Goal: Task Accomplishment & Management: Manage account settings

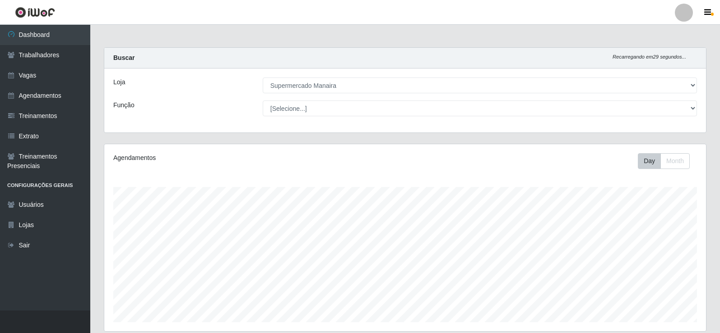
select select "443"
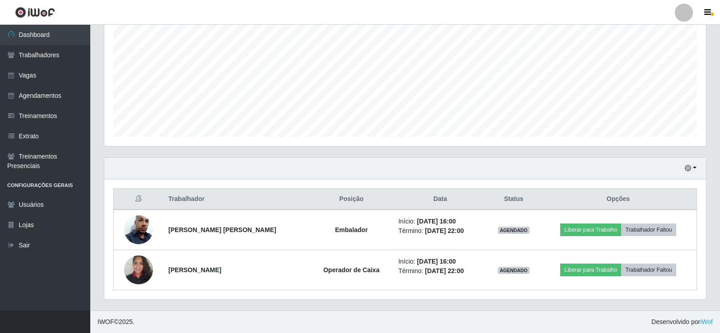
scroll to position [187, 601]
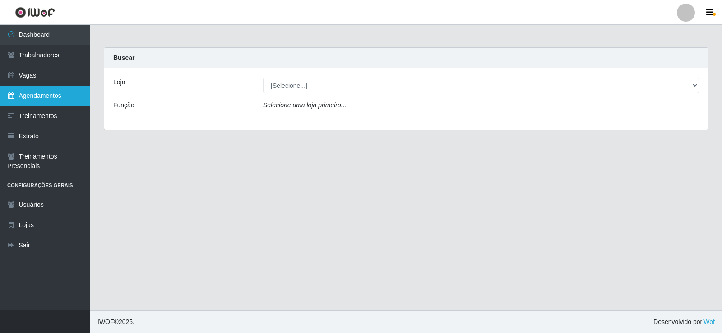
click at [48, 92] on link "Agendamentos" at bounding box center [45, 96] width 90 height 20
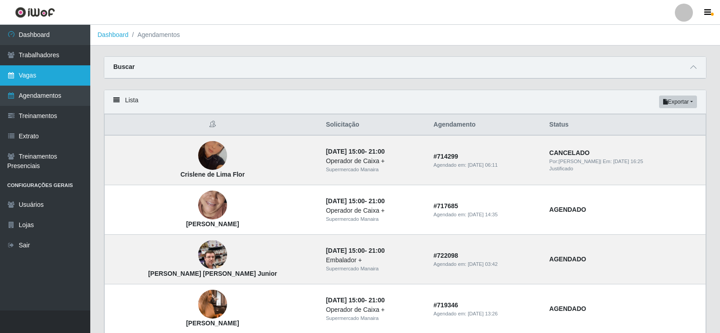
click at [24, 75] on link "Vagas" at bounding box center [45, 75] width 90 height 20
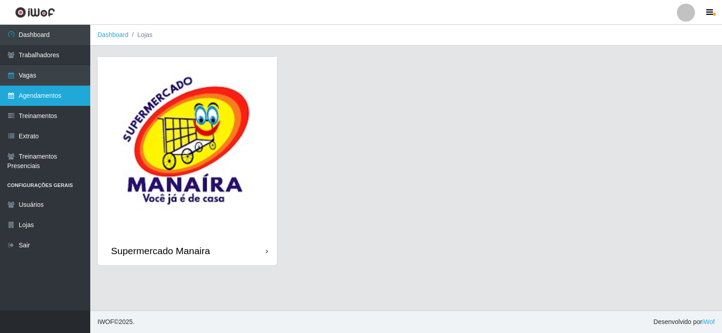
click at [54, 99] on link "Agendamentos" at bounding box center [45, 96] width 90 height 20
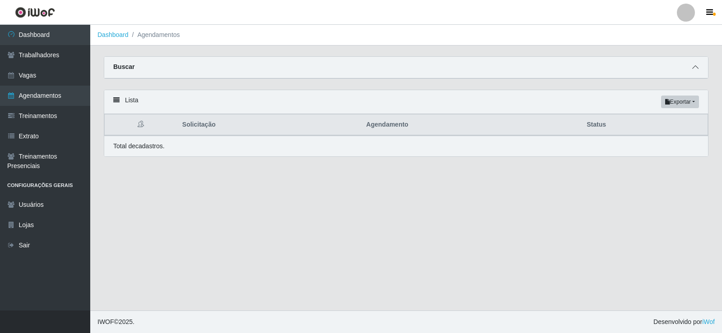
click at [696, 69] on icon at bounding box center [695, 67] width 6 height 6
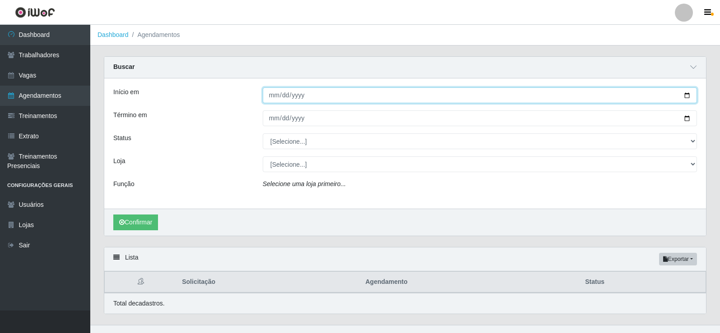
click at [276, 94] on input "Início em" at bounding box center [480, 96] width 434 height 16
click at [270, 101] on input "Início em" at bounding box center [480, 96] width 434 height 16
click at [272, 99] on input "Início em" at bounding box center [480, 96] width 434 height 16
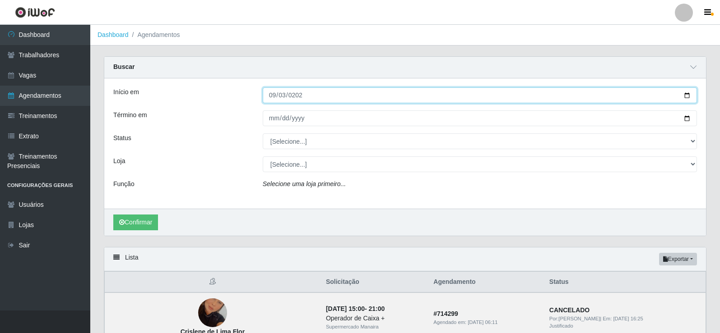
type input "[DATE]"
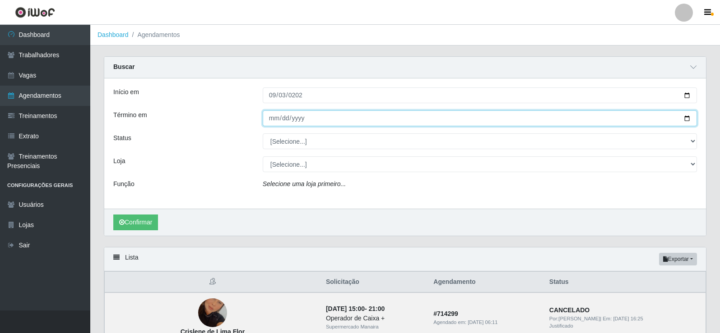
click at [273, 121] on input "Término em" at bounding box center [480, 119] width 434 height 16
type input "[DATE]"
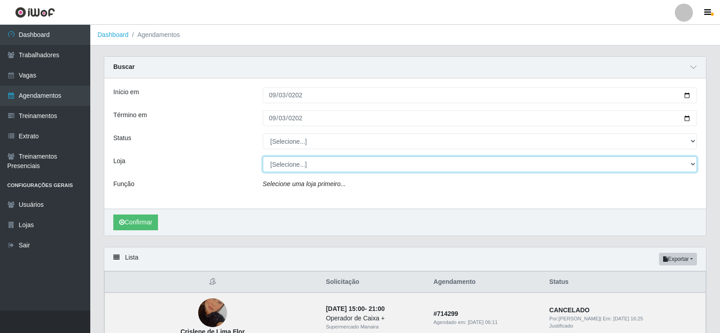
click at [691, 165] on select "[Selecione...] Supermercado Manaira" at bounding box center [480, 165] width 434 height 16
select select "443"
click at [263, 157] on select "[Selecione...] Supermercado Manaira" at bounding box center [480, 165] width 434 height 16
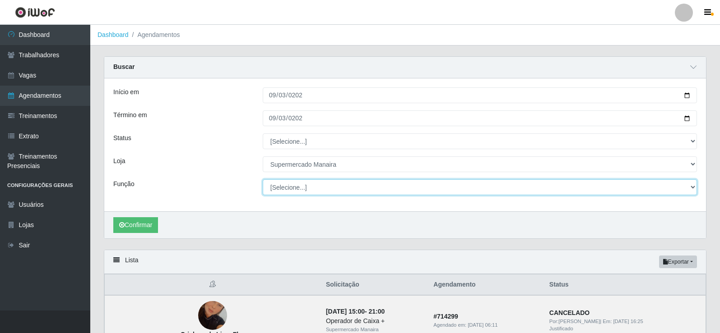
click at [692, 186] on select "[Selecione...] ASG ASG + ASG ++ Embalador Embalador + Embalador ++ Operador de …" at bounding box center [480, 188] width 434 height 16
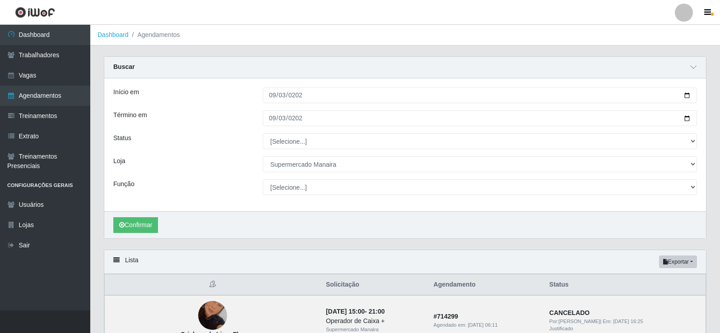
click at [234, 124] on div "Término em" at bounding box center [180, 119] width 149 height 16
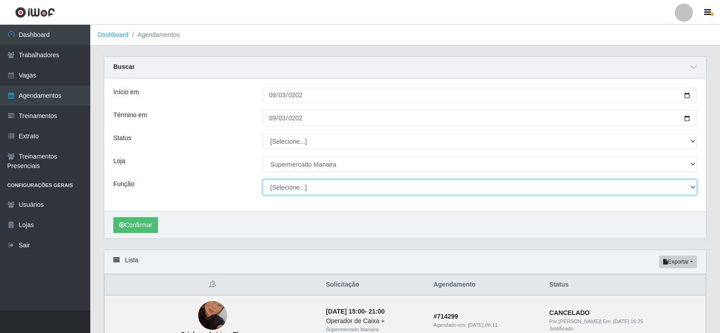
click at [691, 188] on select "[Selecione...] ASG ASG + ASG ++ Embalador Embalador + Embalador ++ Operador de …" at bounding box center [480, 188] width 434 height 16
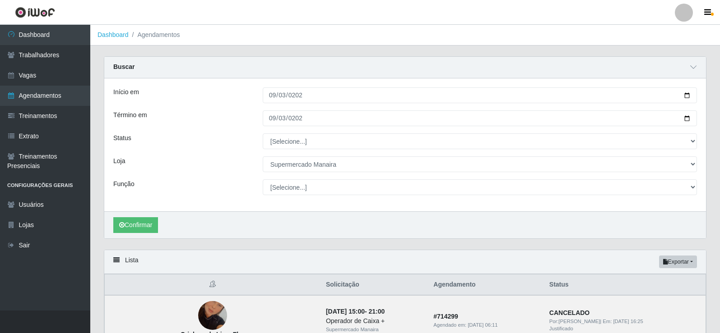
click at [235, 97] on div "Início em" at bounding box center [180, 96] width 149 height 16
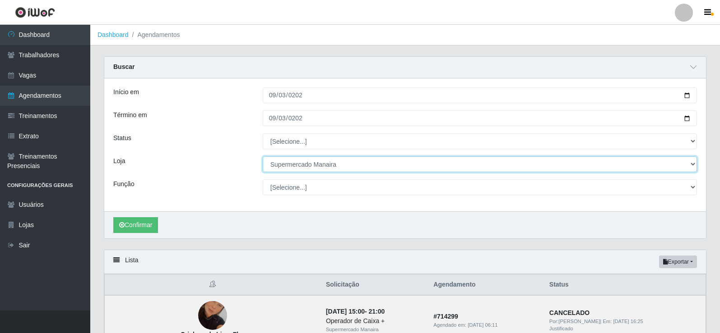
click at [686, 166] on select "[Selecione...] Supermercado Manaira" at bounding box center [480, 165] width 434 height 16
click at [684, 164] on select "[Selecione...] Supermercado Manaira" at bounding box center [480, 165] width 434 height 16
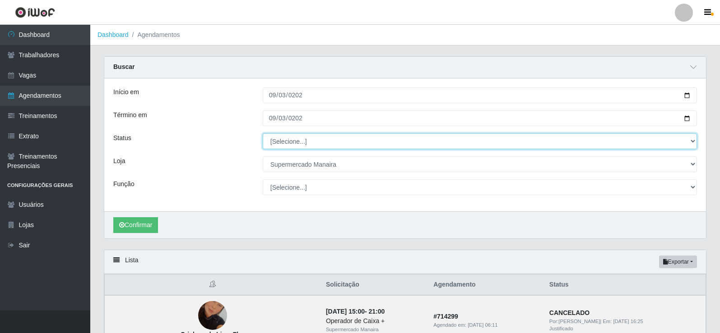
click at [693, 138] on select "[Selecione...] AGENDADO AGUARDANDO LIBERAR EM ANDAMENTO EM REVISÃO FINALIZADO C…" at bounding box center [480, 142] width 434 height 16
select select "FINALIZADO"
click at [263, 134] on select "[Selecione...] AGENDADO AGUARDANDO LIBERAR EM ANDAMENTO EM REVISÃO FINALIZADO C…" at bounding box center [480, 142] width 434 height 16
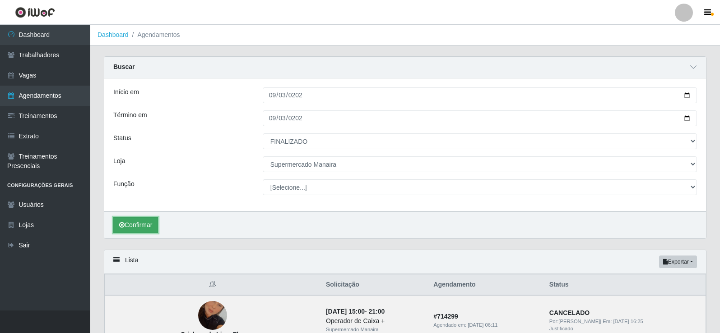
click at [151, 229] on button "Confirmar" at bounding box center [135, 225] width 45 height 16
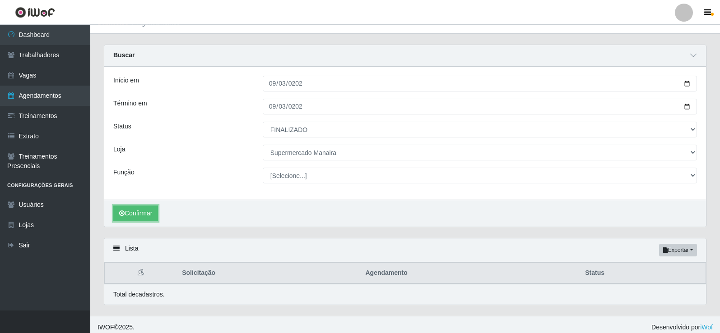
scroll to position [18, 0]
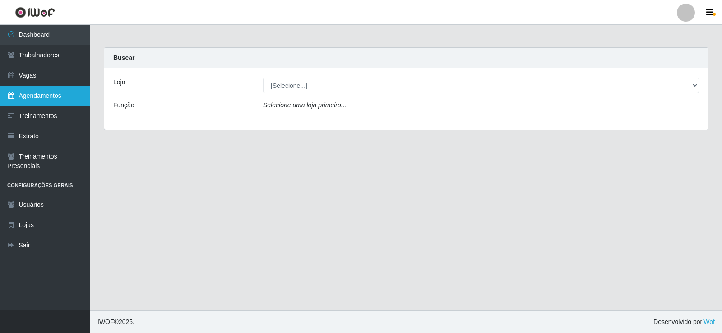
click at [61, 96] on link "Agendamentos" at bounding box center [45, 96] width 90 height 20
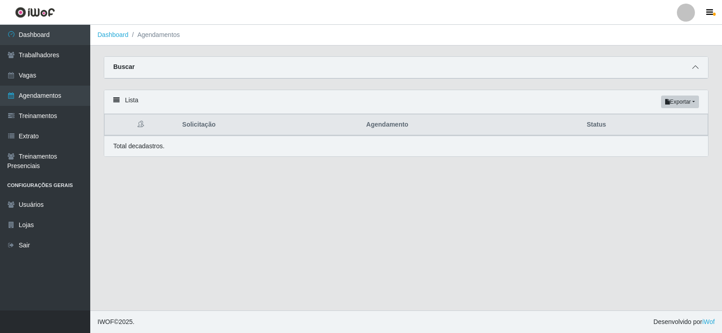
click at [696, 70] on icon at bounding box center [695, 67] width 6 height 6
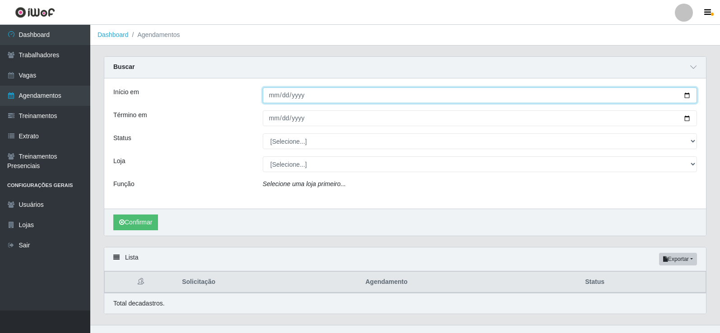
click at [277, 93] on input "Início em" at bounding box center [480, 96] width 434 height 16
type input "262025-09-03"
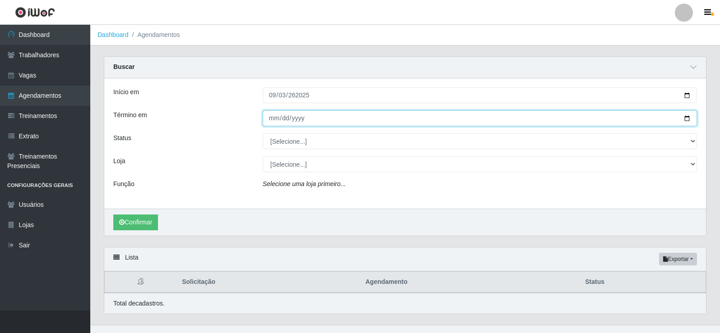
click at [274, 123] on input "Término em" at bounding box center [480, 119] width 434 height 16
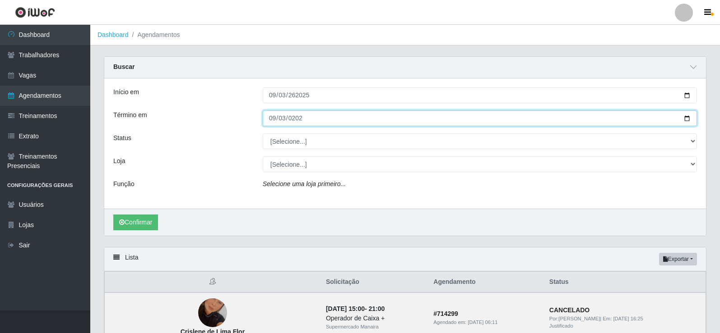
type input "2025-09-03"
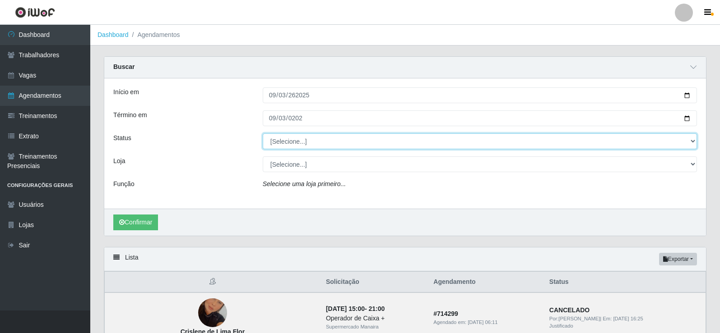
click at [693, 141] on select "[Selecione...] AGENDADO AGUARDANDO LIBERAR EM ANDAMENTO EM REVISÃO FINALIZADO C…" at bounding box center [480, 142] width 434 height 16
select select "FINALIZADO"
click at [263, 134] on select "[Selecione...] AGENDADO AGUARDANDO LIBERAR EM ANDAMENTO EM REVISÃO FINALIZADO C…" at bounding box center [480, 142] width 434 height 16
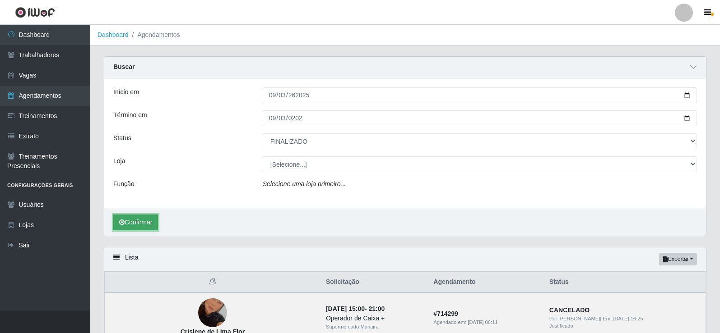
click at [136, 221] on button "Confirmar" at bounding box center [135, 223] width 45 height 16
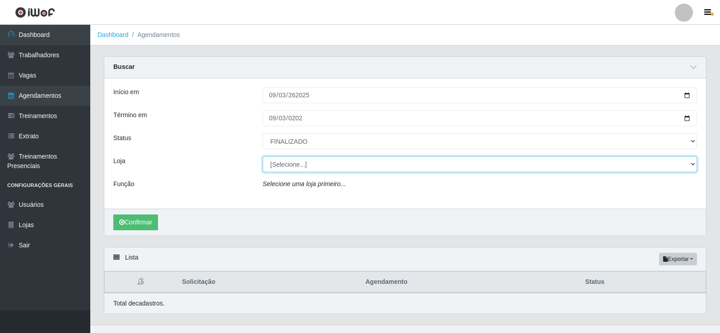
click at [690, 162] on select "[Selecione...] Supermercado Manaira" at bounding box center [480, 165] width 434 height 16
select select "443"
click at [263, 157] on select "[Selecione...] Supermercado Manaira" at bounding box center [480, 165] width 434 height 16
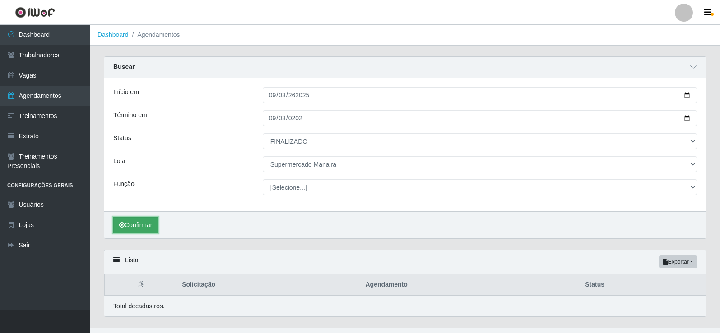
click at [145, 222] on button "Confirmar" at bounding box center [135, 225] width 45 height 16
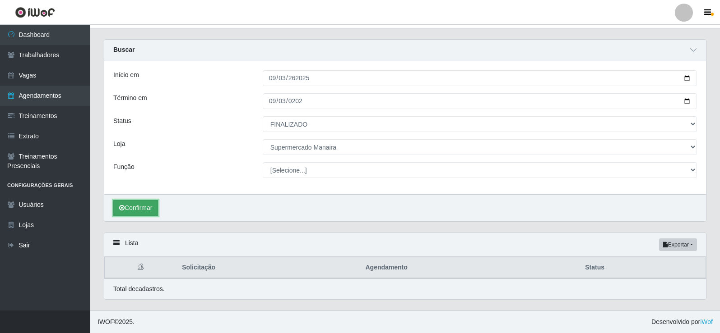
click at [155, 213] on button "Confirmar" at bounding box center [135, 208] width 45 height 16
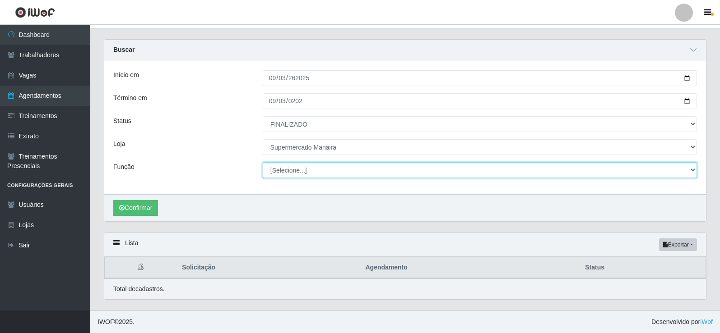
click at [696, 170] on select "[Selecione...] ASG ASG + ASG ++ Embalador Embalador + Embalador ++ Operador de …" at bounding box center [480, 170] width 434 height 16
click at [263, 162] on select "[Selecione...] ASG ASG + ASG ++ Embalador Embalador + Embalador ++ Operador de …" at bounding box center [480, 170] width 434 height 16
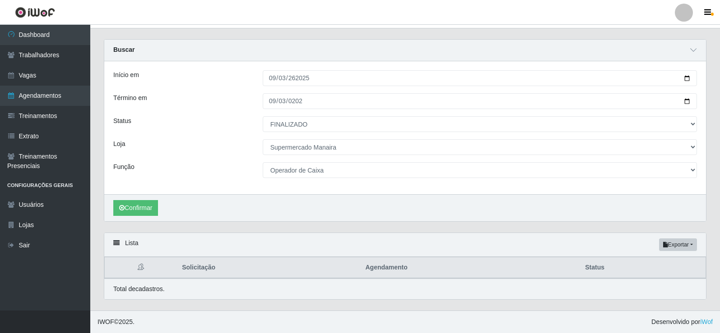
click at [131, 220] on div "Confirmar" at bounding box center [404, 207] width 601 height 27
click at [136, 207] on button "Confirmar" at bounding box center [135, 208] width 45 height 16
click at [137, 206] on button "Confirmar" at bounding box center [135, 208] width 45 height 16
click at [151, 203] on button "Confirmar" at bounding box center [135, 208] width 45 height 16
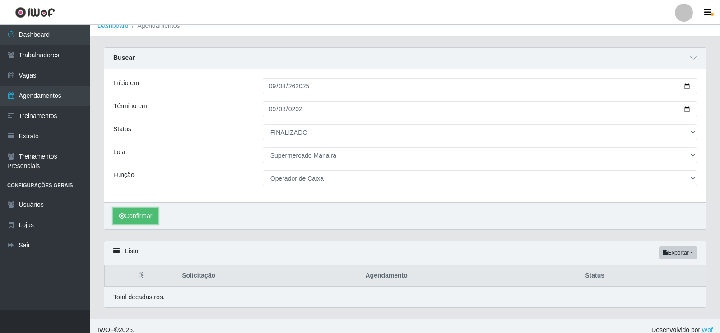
scroll to position [18, 0]
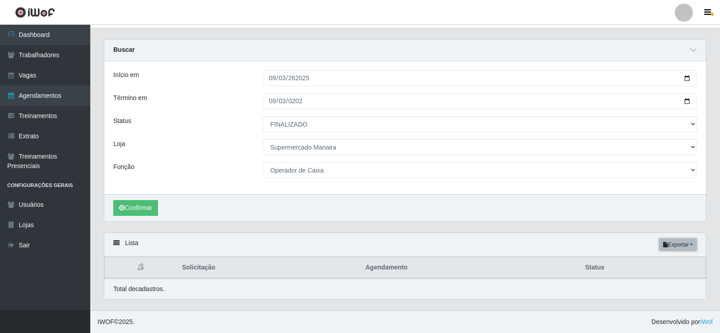
click at [679, 246] on button "Exportar" at bounding box center [678, 245] width 38 height 13
click at [652, 282] on button "Excel" at bounding box center [661, 281] width 71 height 18
click at [145, 208] on button "Confirmar" at bounding box center [135, 208] width 45 height 16
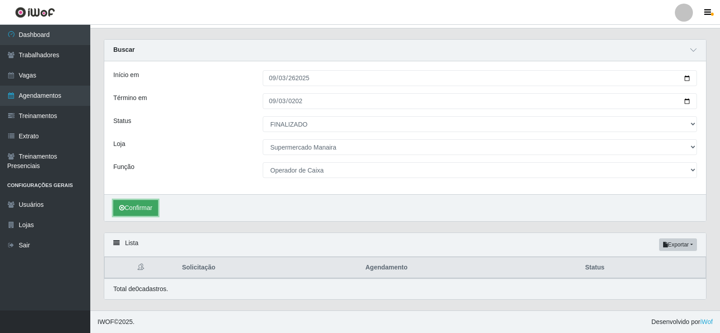
click at [145, 208] on button "Confirmar" at bounding box center [135, 208] width 45 height 16
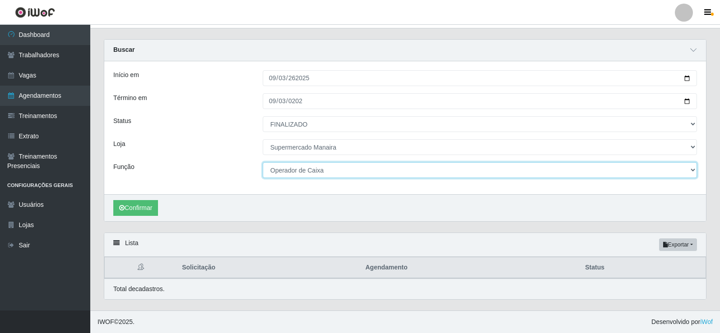
click at [693, 170] on select "[Selecione...] ASG ASG + ASG ++ Embalador Embalador + Embalador ++ Operador de …" at bounding box center [480, 170] width 434 height 16
select select "[Selecione...]"
click at [263, 162] on select "[Selecione...] ASG ASG + ASG ++ Embalador Embalador + Embalador ++ Operador de …" at bounding box center [480, 170] width 434 height 16
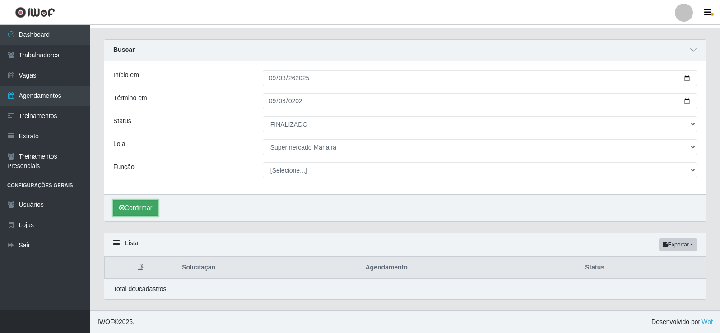
click at [127, 213] on button "Confirmar" at bounding box center [135, 208] width 45 height 16
click at [129, 210] on button "Confirmar" at bounding box center [135, 208] width 45 height 16
click at [130, 210] on button "Confirmar" at bounding box center [135, 208] width 45 height 16
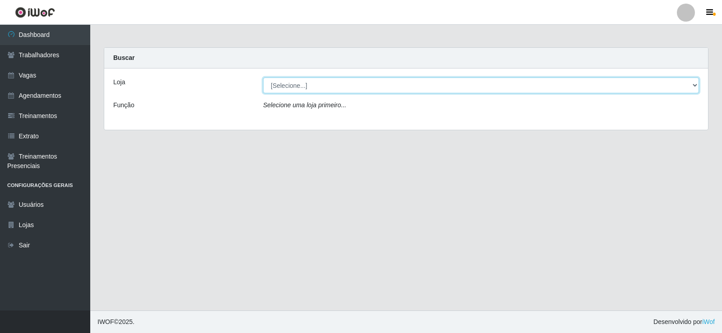
click at [696, 83] on select "[Selecione...] Supermercado Manaira" at bounding box center [481, 86] width 436 height 16
select select "443"
click at [263, 78] on select "[Selecione...] Supermercado Manaira" at bounding box center [481, 86] width 436 height 16
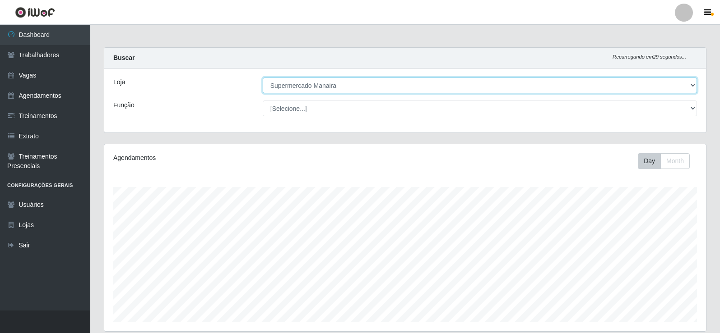
scroll to position [187, 601]
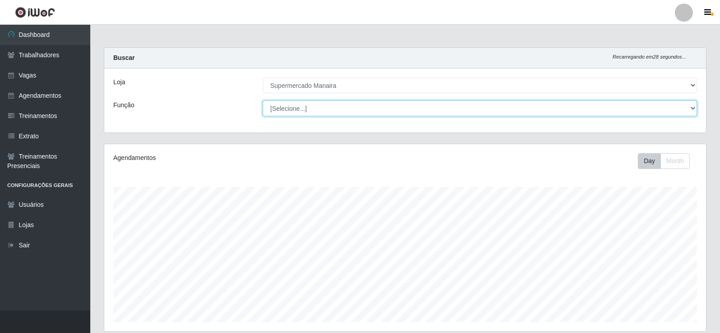
click at [687, 109] on select "[Selecione...] ASG ASG + ASG ++ Embalador Embalador + Embalador ++ Operador de …" at bounding box center [480, 109] width 434 height 16
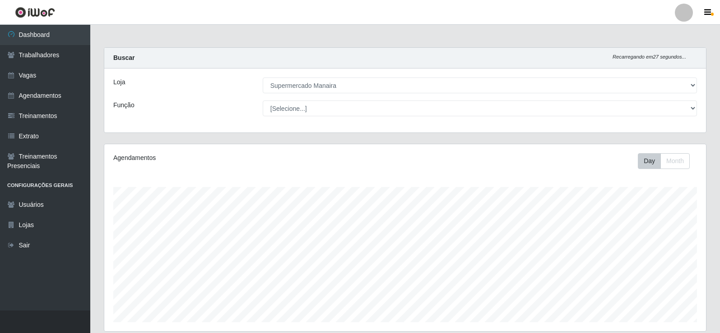
click at [227, 114] on div "Função" at bounding box center [180, 109] width 149 height 16
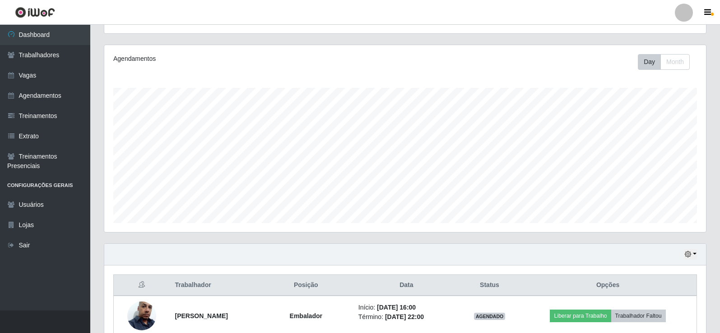
scroll to position [185, 0]
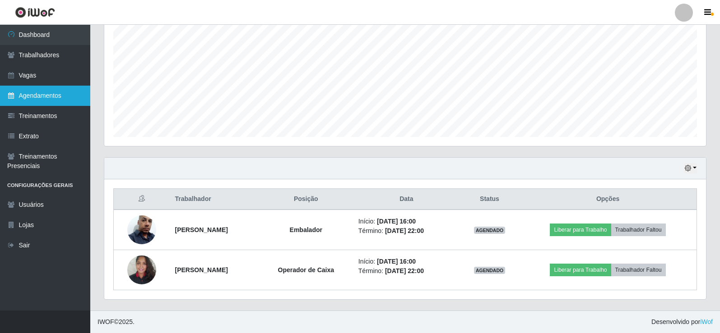
click at [32, 93] on link "Agendamentos" at bounding box center [45, 96] width 90 height 20
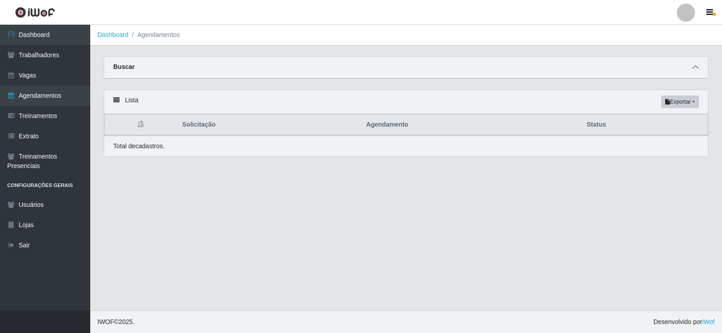
click at [695, 67] on icon at bounding box center [695, 67] width 6 height 6
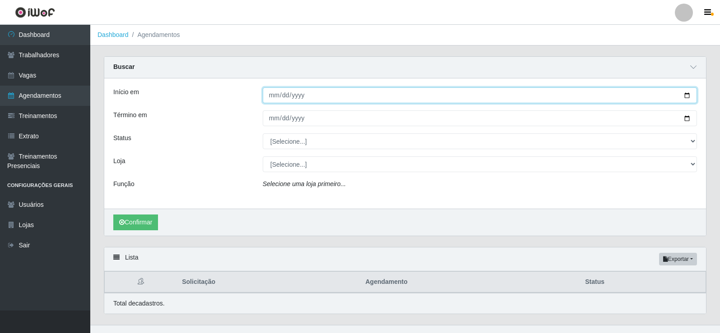
click at [275, 97] on input "Início em" at bounding box center [480, 96] width 434 height 16
type input "[DATE]"
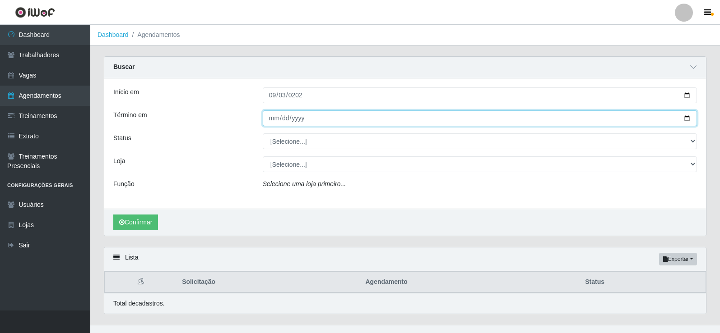
click at [273, 123] on input "Término em" at bounding box center [480, 119] width 434 height 16
type input "[DATE]"
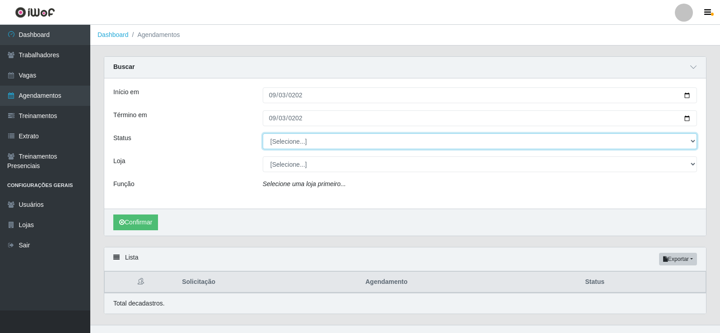
click at [694, 143] on select "[Selecione...] AGENDADO AGUARDANDO LIBERAR EM ANDAMENTO EM REVISÃO FINALIZADO C…" at bounding box center [480, 142] width 434 height 16
select select "FINALIZADO"
click at [263, 134] on select "[Selecione...] AGENDADO AGUARDANDO LIBERAR EM ANDAMENTO EM REVISÃO FINALIZADO C…" at bounding box center [480, 142] width 434 height 16
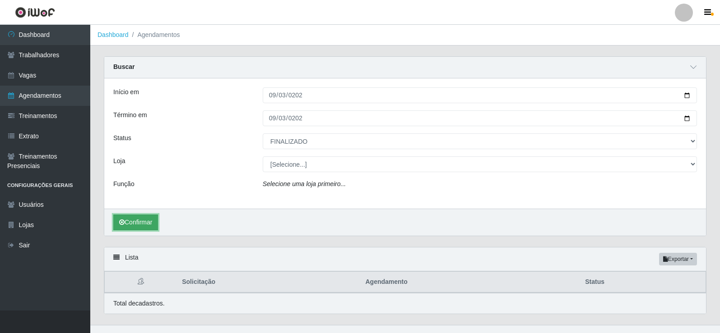
click at [142, 219] on button "Confirmar" at bounding box center [135, 223] width 45 height 16
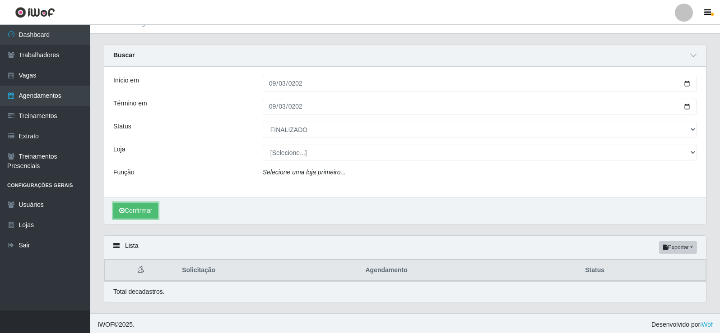
scroll to position [15, 0]
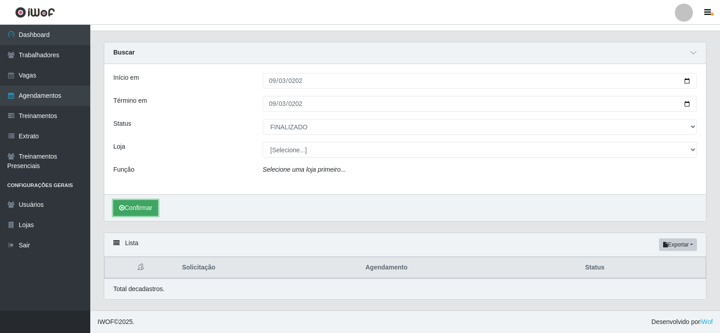
click at [153, 208] on button "Confirmar" at bounding box center [135, 208] width 45 height 16
click at [157, 206] on button "Confirmar" at bounding box center [135, 208] width 45 height 16
click at [147, 207] on button "Confirmar" at bounding box center [135, 208] width 45 height 16
click at [132, 213] on button "Confirmar" at bounding box center [135, 208] width 45 height 16
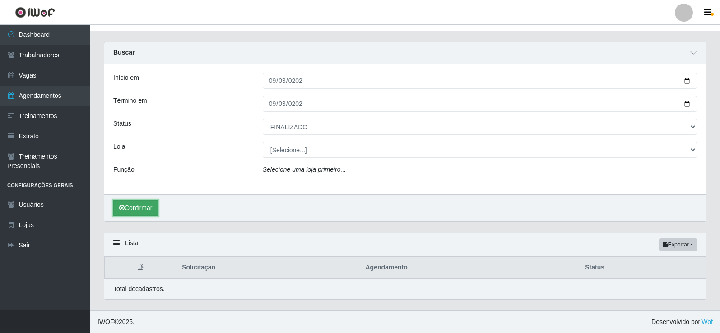
click at [132, 207] on button "Confirmar" at bounding box center [135, 208] width 45 height 16
click at [136, 206] on button "Confirmar" at bounding box center [135, 208] width 45 height 16
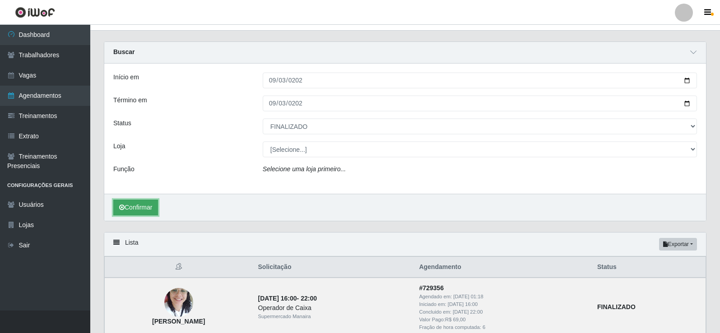
click at [136, 206] on button "Confirmar" at bounding box center [135, 208] width 45 height 16
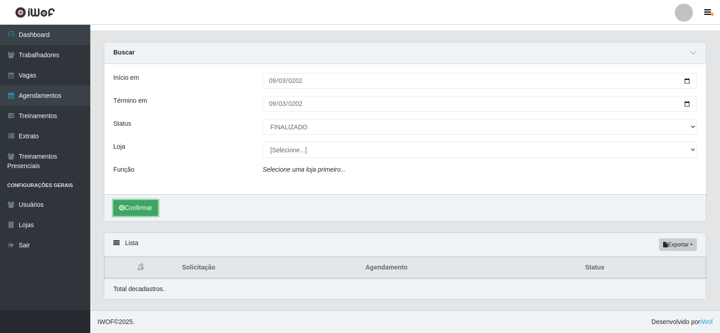
click at [129, 206] on button "Confirmar" at bounding box center [135, 208] width 45 height 16
click at [153, 213] on button "Confirmar" at bounding box center [135, 208] width 45 height 16
click at [143, 213] on button "Confirmar" at bounding box center [135, 208] width 45 height 16
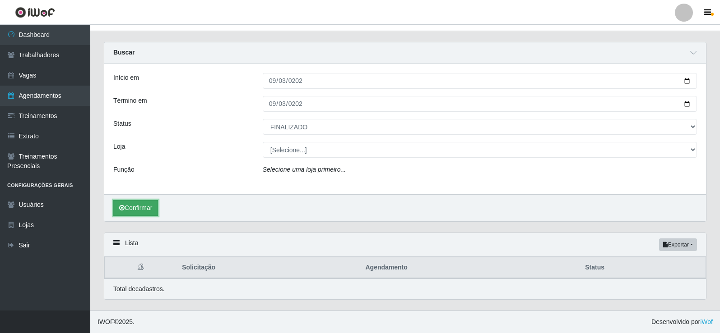
click at [144, 213] on button "Confirmar" at bounding box center [135, 208] width 45 height 16
click at [144, 212] on button "Confirmar" at bounding box center [135, 208] width 45 height 16
click at [144, 211] on button "Confirmar" at bounding box center [135, 208] width 45 height 16
click at [144, 212] on button "Confirmar" at bounding box center [135, 208] width 45 height 16
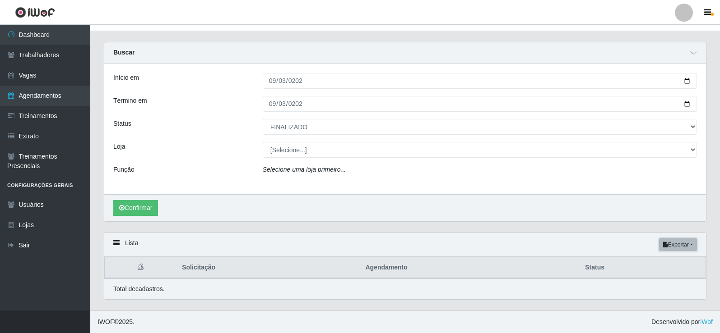
click at [685, 250] on button "Exportar" at bounding box center [678, 245] width 38 height 13
click at [650, 278] on button "Excel" at bounding box center [661, 281] width 71 height 18
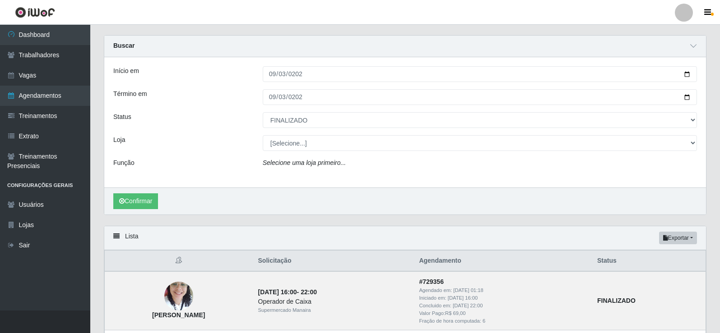
scroll to position [0, 0]
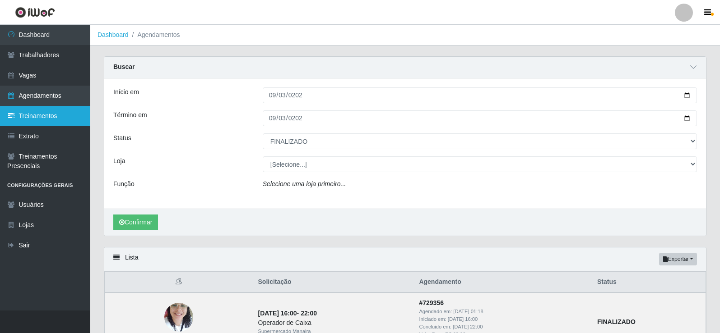
click at [49, 113] on link "Treinamentos" at bounding box center [45, 116] width 90 height 20
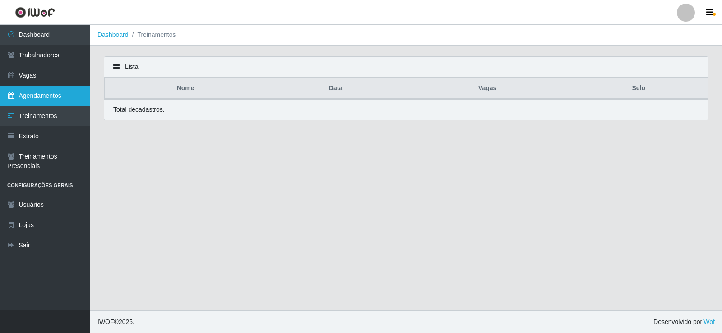
click at [50, 97] on link "Agendamentos" at bounding box center [45, 96] width 90 height 20
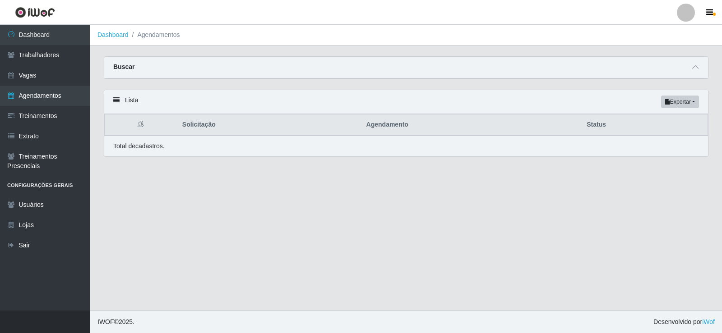
click at [689, 69] on div "Buscar" at bounding box center [406, 68] width 604 height 22
drag, startPoint x: 693, startPoint y: 69, endPoint x: 630, endPoint y: 92, distance: 67.5
click at [693, 69] on icon at bounding box center [695, 67] width 6 height 6
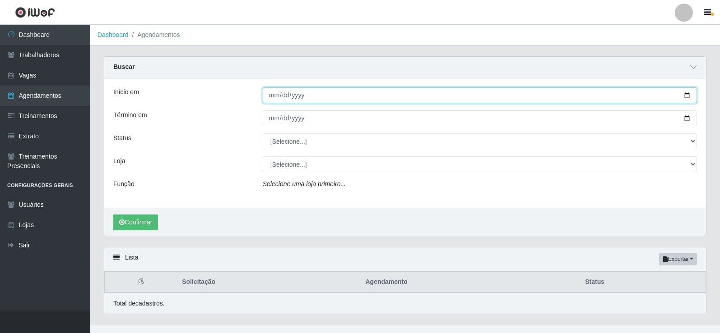
click at [276, 96] on input "Início em" at bounding box center [480, 96] width 434 height 16
type input "2025-09-02"
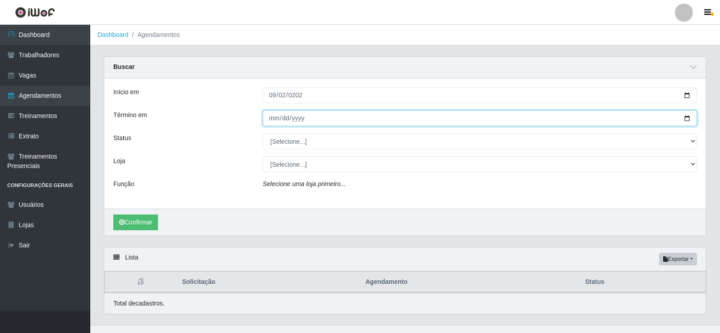
click at [274, 119] on input "Término em" at bounding box center [480, 119] width 434 height 16
type input "2025-09-02"
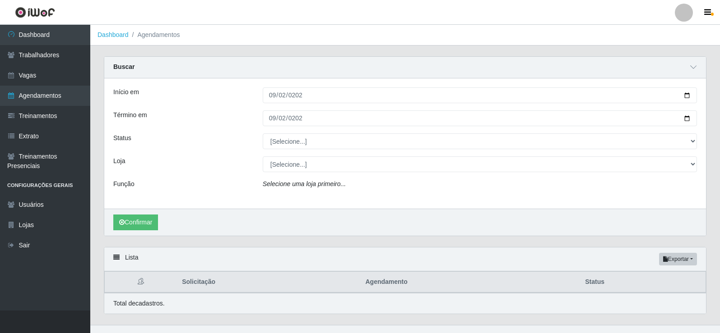
click at [698, 141] on div "[Selecione...] AGENDADO AGUARDANDO LIBERAR EM ANDAMENTO EM REVISÃO FINALIZADO C…" at bounding box center [480, 142] width 448 height 16
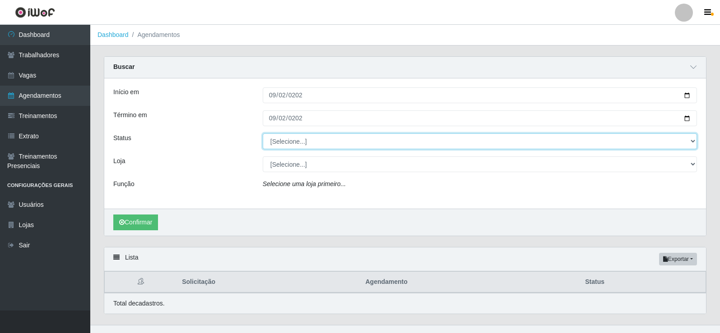
click at [692, 140] on select "[Selecione...] AGENDADO AGUARDANDO LIBERAR EM ANDAMENTO EM REVISÃO FINALIZADO C…" at bounding box center [480, 142] width 434 height 16
select select "FINALIZADO"
click at [263, 134] on select "[Selecione...] AGENDADO AGUARDANDO LIBERAR EM ANDAMENTO EM REVISÃO FINALIZADO C…" at bounding box center [480, 142] width 434 height 16
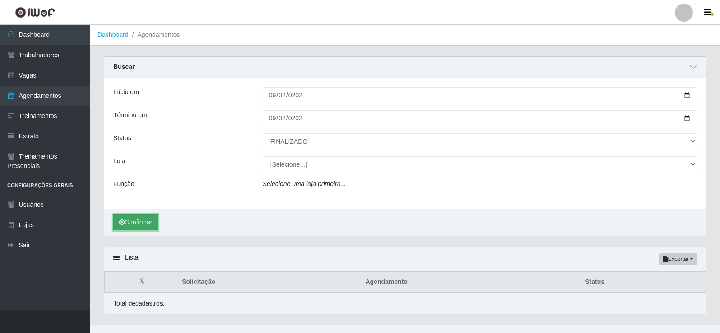
click at [137, 222] on button "Confirmar" at bounding box center [135, 223] width 45 height 16
click at [133, 214] on div "Confirmar" at bounding box center [404, 222] width 601 height 27
click at [132, 225] on button "Confirmar" at bounding box center [135, 223] width 45 height 16
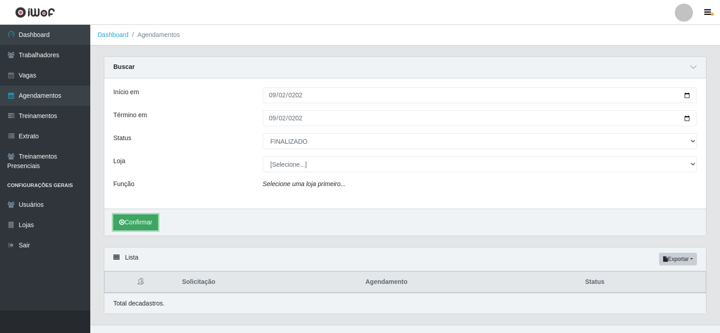
click at [132, 224] on button "Confirmar" at bounding box center [135, 223] width 45 height 16
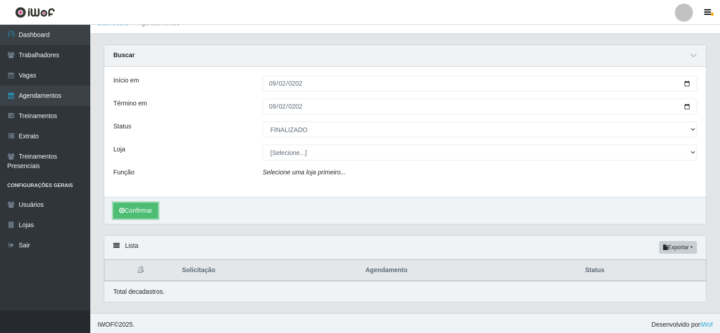
scroll to position [15, 0]
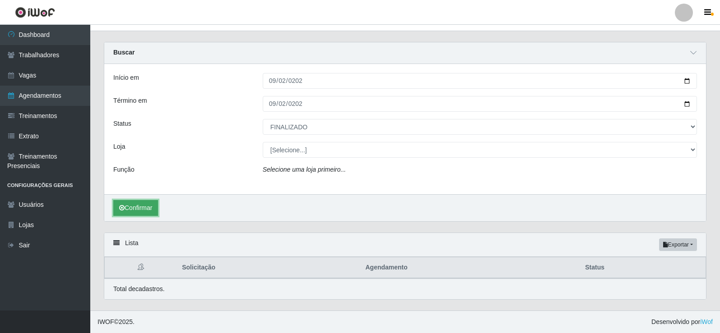
click at [143, 213] on button "Confirmar" at bounding box center [135, 208] width 45 height 16
click at [143, 214] on button "Confirmar" at bounding box center [135, 208] width 45 height 16
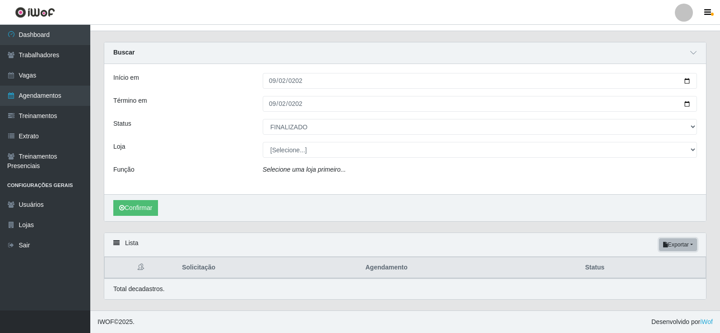
click at [676, 244] on button "Exportar" at bounding box center [678, 245] width 38 height 13
click at [653, 280] on button "Excel" at bounding box center [661, 281] width 71 height 18
click at [670, 245] on button "Exportar" at bounding box center [678, 245] width 38 height 13
drag, startPoint x: 576, startPoint y: 185, endPoint x: 567, endPoint y: 182, distance: 9.4
click at [576, 184] on div "Início em 2025-09-02 Término em 2025-09-02 Status [Selecione...] AGENDADO AGUAR…" at bounding box center [404, 129] width 601 height 130
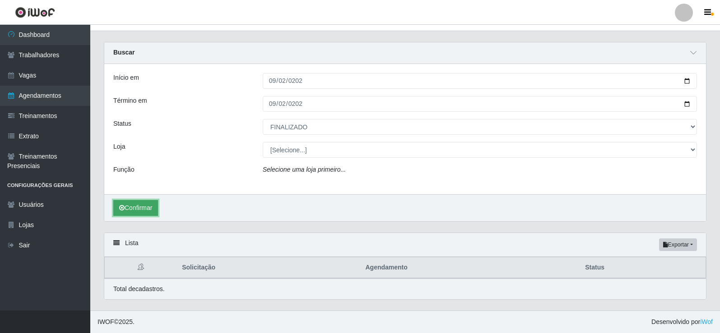
click at [137, 213] on button "Confirmar" at bounding box center [135, 208] width 45 height 16
click at [139, 206] on button "Confirmar" at bounding box center [135, 208] width 45 height 16
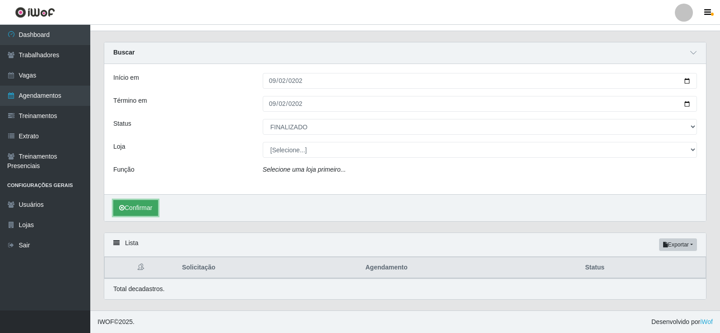
click at [134, 206] on button "Confirmar" at bounding box center [135, 208] width 45 height 16
click at [134, 204] on button "Confirmar" at bounding box center [135, 208] width 45 height 16
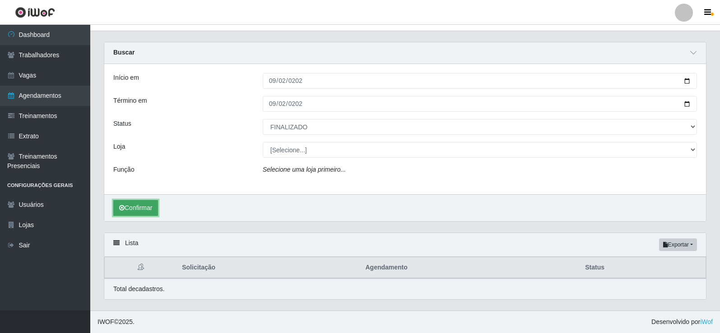
click at [134, 204] on button "Confirmar" at bounding box center [135, 208] width 45 height 16
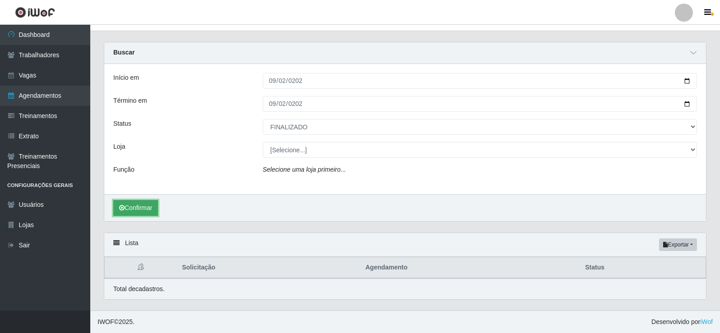
click at [134, 204] on button "Confirmar" at bounding box center [135, 208] width 45 height 16
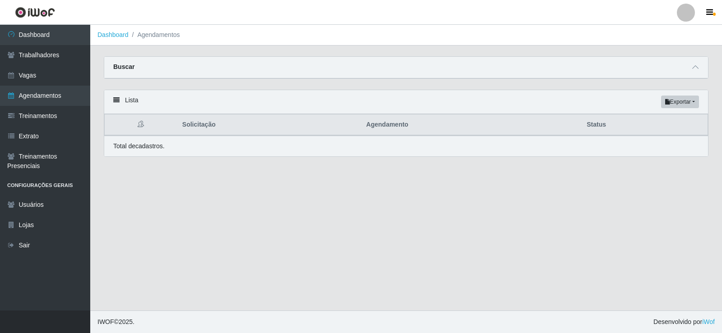
select select "FINALIZADO"
click at [697, 73] on span at bounding box center [695, 67] width 11 height 10
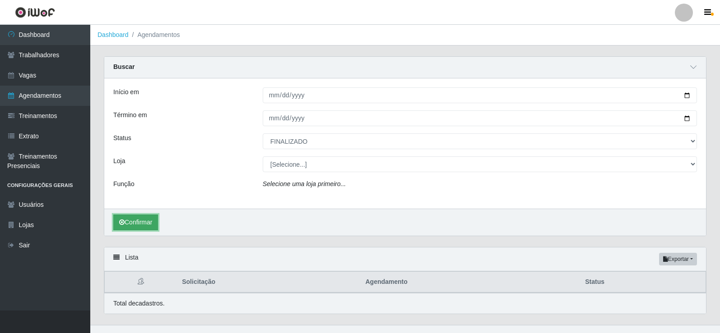
click at [115, 228] on button "Confirmar" at bounding box center [135, 223] width 45 height 16
click at [122, 226] on icon "submit" at bounding box center [121, 222] width 5 height 6
click at [123, 226] on icon "submit" at bounding box center [121, 222] width 5 height 6
click at [124, 226] on icon "submit" at bounding box center [121, 222] width 5 height 6
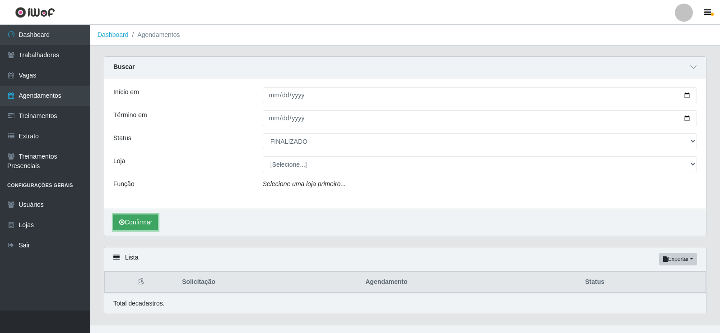
drag, startPoint x: 124, startPoint y: 226, endPoint x: 128, endPoint y: 230, distance: 5.7
click at [128, 230] on button "Confirmar" at bounding box center [135, 223] width 45 height 16
click at [124, 224] on icon "submit" at bounding box center [121, 222] width 5 height 6
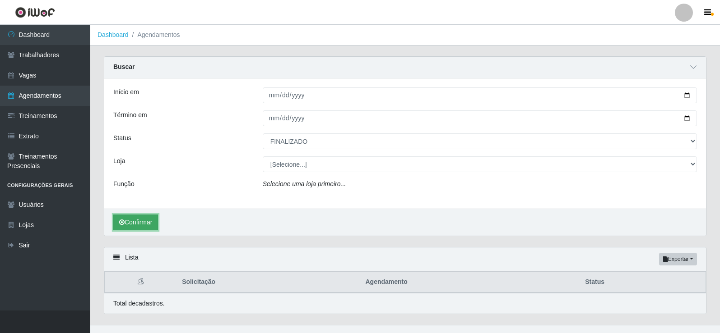
click at [124, 224] on icon "submit" at bounding box center [121, 222] width 5 height 6
click at [124, 223] on icon "submit" at bounding box center [121, 222] width 5 height 6
click at [129, 216] on button "Confirmar" at bounding box center [135, 223] width 45 height 16
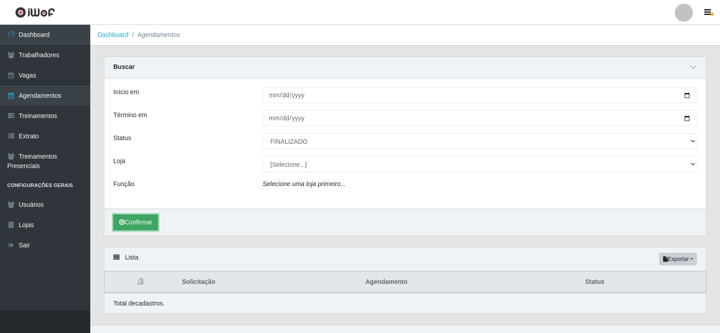
click at [129, 216] on button "Confirmar" at bounding box center [135, 223] width 45 height 16
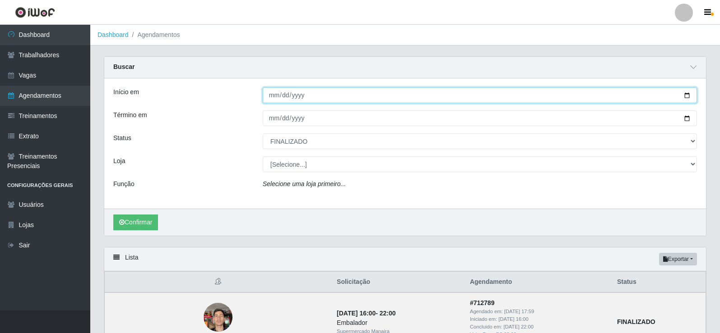
click at [279, 98] on input "2025-09-02" at bounding box center [480, 96] width 434 height 16
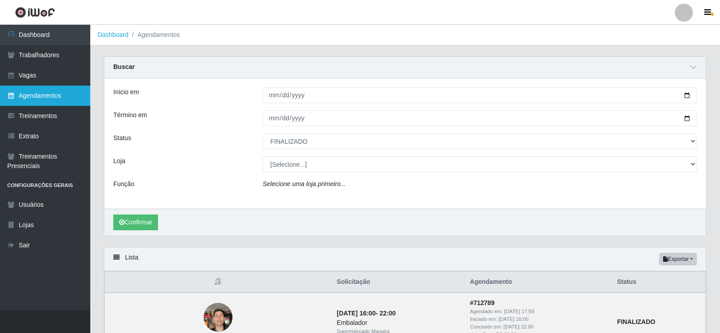
click at [46, 99] on link "Agendamentos" at bounding box center [45, 96] width 90 height 20
select select "[Selecione...]"
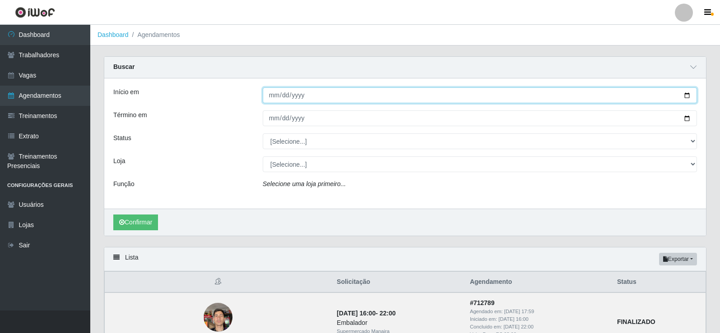
click at [276, 94] on input "Início em" at bounding box center [480, 96] width 434 height 16
type input "2025-09-01"
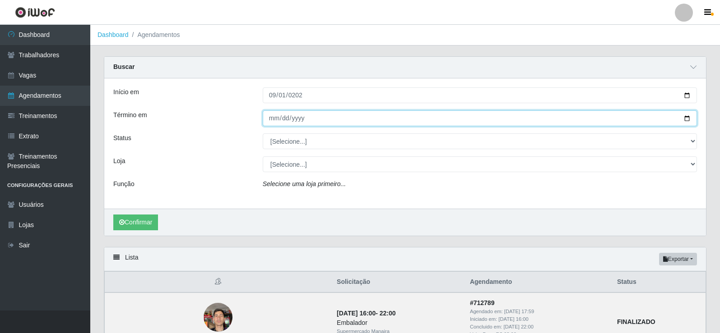
click at [273, 117] on input "Término em" at bounding box center [480, 119] width 434 height 16
type input "2025-09-01"
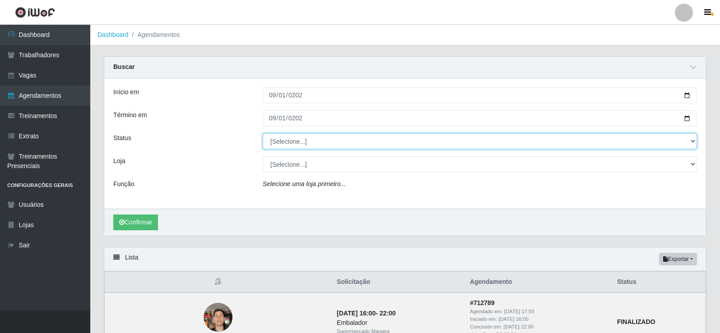
click at [694, 137] on select "[Selecione...] AGENDADO AGUARDANDO LIBERAR EM ANDAMENTO EM REVISÃO FINALIZADO C…" at bounding box center [480, 142] width 434 height 16
select select "FINALIZADO"
click at [263, 134] on select "[Selecione...] AGENDADO AGUARDANDO LIBERAR EM ANDAMENTO EM REVISÃO FINALIZADO C…" at bounding box center [480, 142] width 434 height 16
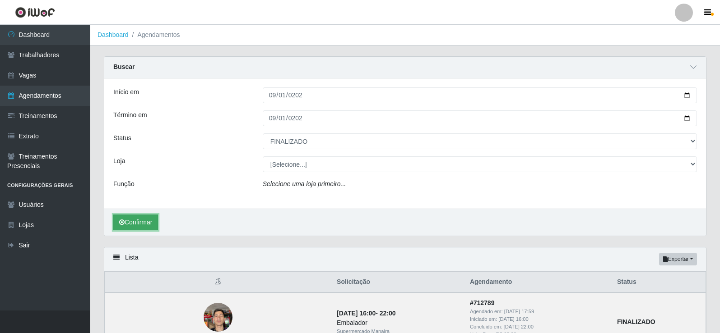
click at [152, 225] on button "Confirmar" at bounding box center [135, 223] width 45 height 16
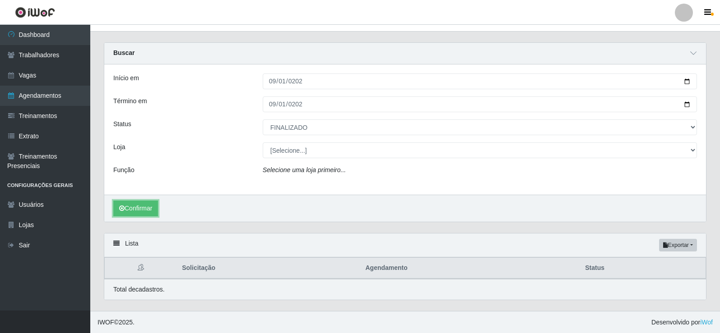
scroll to position [15, 0]
click at [137, 214] on button "Confirmar" at bounding box center [135, 208] width 45 height 16
click at [136, 213] on button "Confirmar" at bounding box center [135, 208] width 45 height 16
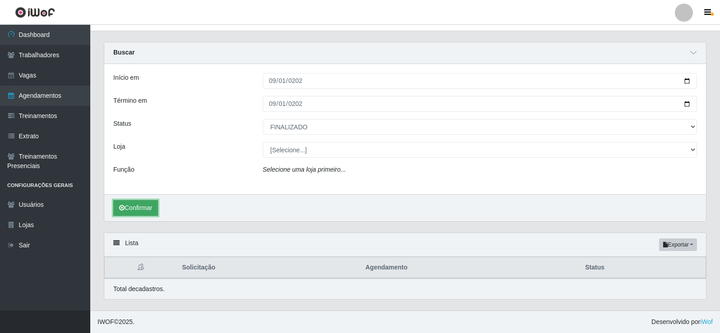
click at [136, 213] on button "Confirmar" at bounding box center [135, 208] width 45 height 16
click at [135, 214] on button "Confirmar" at bounding box center [135, 208] width 45 height 16
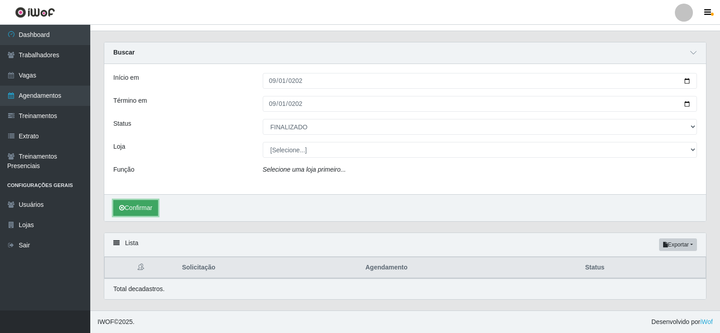
click at [135, 214] on button "Confirmar" at bounding box center [135, 208] width 45 height 16
click at [136, 208] on button "Confirmar" at bounding box center [135, 208] width 45 height 16
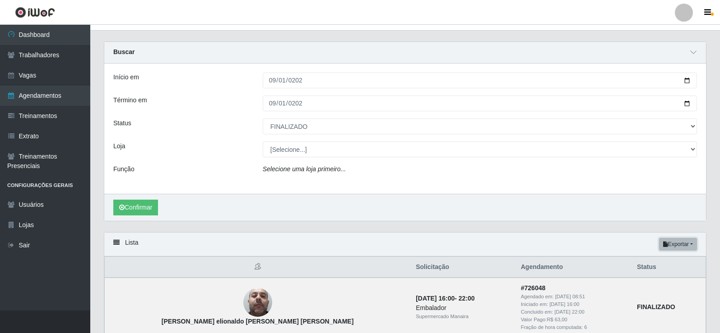
click at [691, 248] on button "Exportar" at bounding box center [678, 244] width 38 height 13
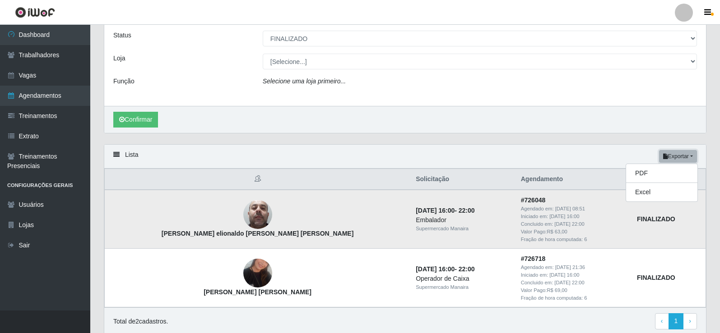
scroll to position [105, 0]
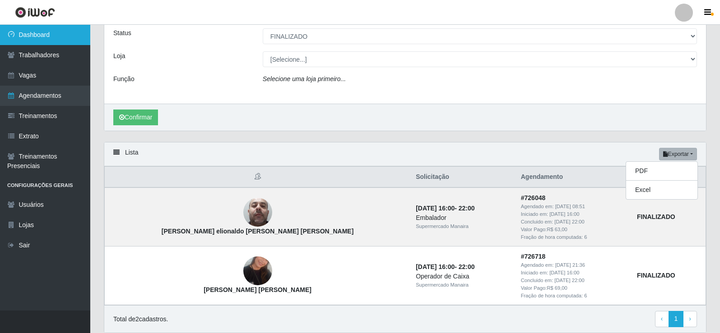
click at [32, 37] on link "Dashboard" at bounding box center [45, 35] width 90 height 20
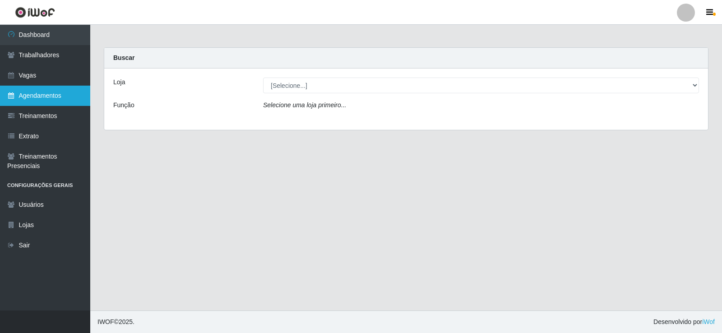
click at [51, 95] on link "Agendamentos" at bounding box center [45, 96] width 90 height 20
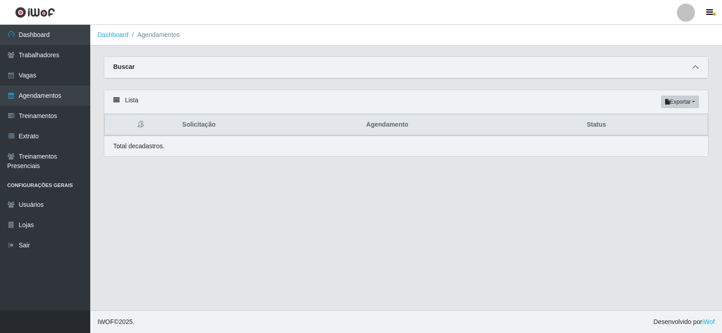
click at [695, 66] on icon at bounding box center [695, 67] width 6 height 6
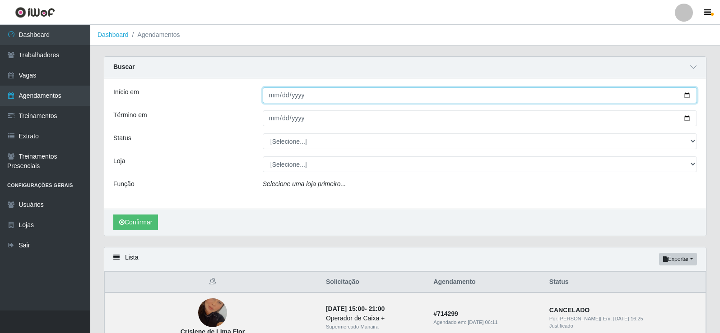
click at [276, 92] on input "Início em" at bounding box center [480, 96] width 434 height 16
type input "2025-09-06"
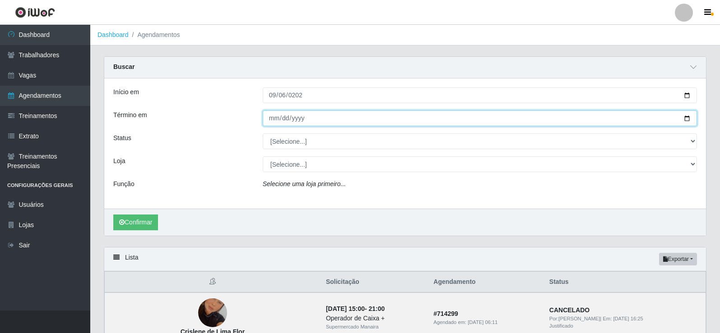
click at [273, 116] on input "Término em" at bounding box center [480, 119] width 434 height 16
type input "0001-02-06"
click at [283, 119] on input "0001-02-06" at bounding box center [480, 119] width 434 height 16
type input "2025-09-06"
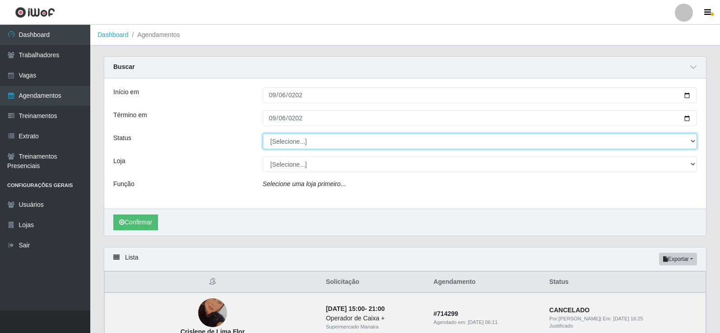
click at [695, 142] on select "[Selecione...] AGENDADO AGUARDANDO LIBERAR EM ANDAMENTO EM REVISÃO FINALIZADO C…" at bounding box center [480, 142] width 434 height 16
select select "FINALIZADO"
click at [263, 134] on select "[Selecione...] AGENDADO AGUARDANDO LIBERAR EM ANDAMENTO EM REVISÃO FINALIZADO C…" at bounding box center [480, 142] width 434 height 16
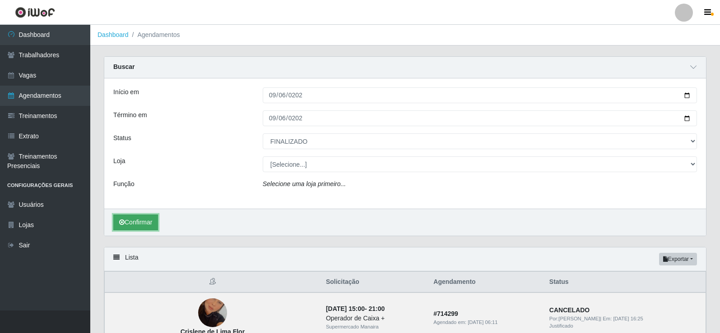
click at [129, 220] on button "Confirmar" at bounding box center [135, 223] width 45 height 16
drag, startPoint x: 129, startPoint y: 220, endPoint x: 132, endPoint y: 213, distance: 7.3
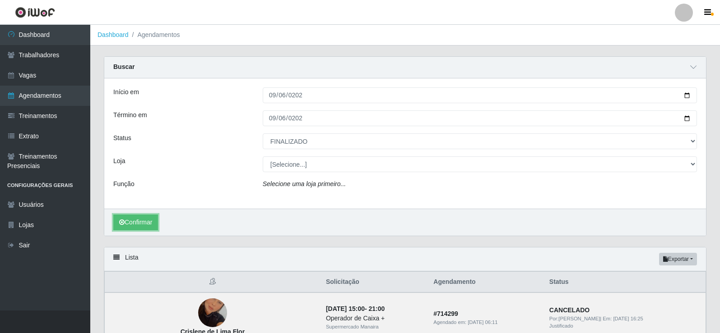
click at [129, 220] on button "Confirmar" at bounding box center [135, 223] width 45 height 16
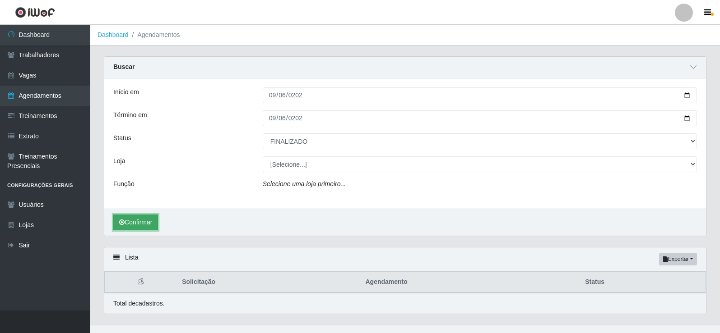
click at [138, 218] on button "Confirmar" at bounding box center [135, 223] width 45 height 16
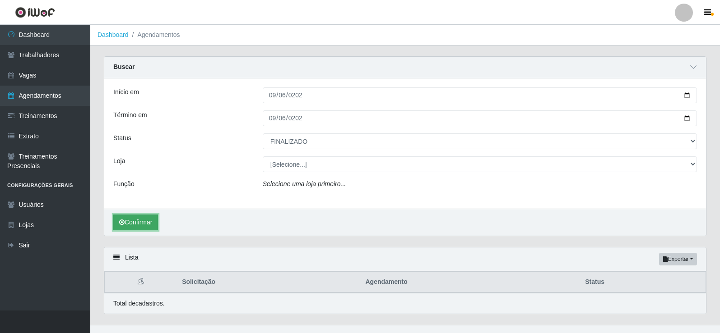
click at [138, 218] on button "Confirmar" at bounding box center [135, 223] width 45 height 16
click at [677, 263] on button "Exportar" at bounding box center [678, 259] width 38 height 13
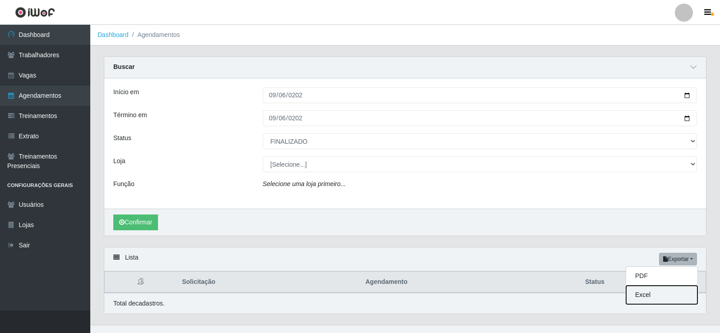
click at [654, 296] on button "Excel" at bounding box center [661, 295] width 71 height 18
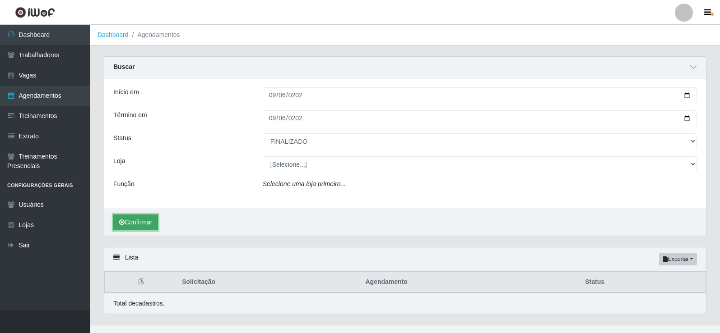
click at [139, 216] on button "Confirmar" at bounding box center [135, 223] width 45 height 16
click at [139, 217] on button "Confirmar" at bounding box center [135, 223] width 45 height 16
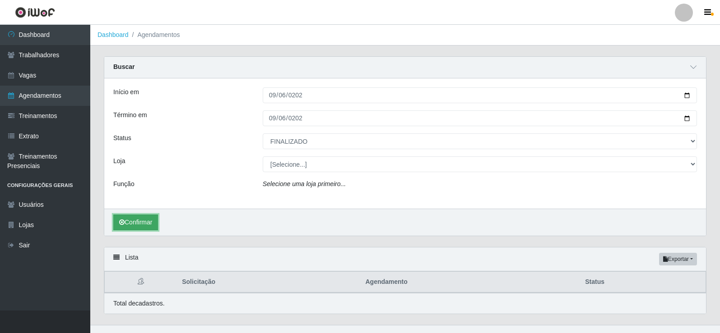
click at [139, 217] on button "Confirmar" at bounding box center [135, 223] width 45 height 16
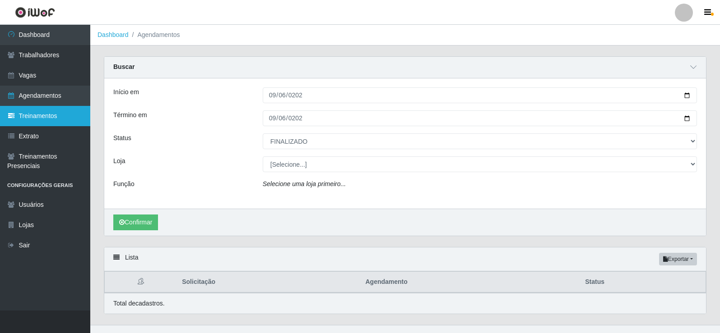
click at [37, 111] on link "Treinamentos" at bounding box center [45, 116] width 90 height 20
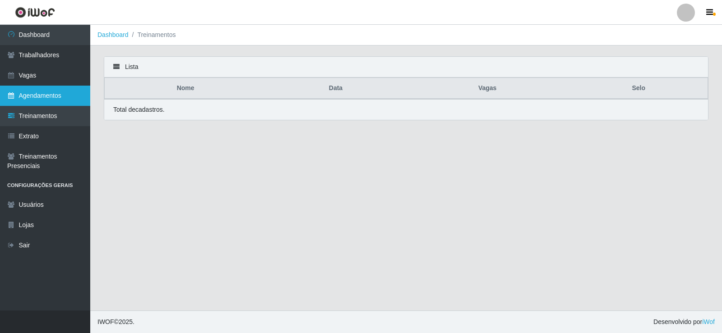
click at [42, 91] on link "Agendamentos" at bounding box center [45, 96] width 90 height 20
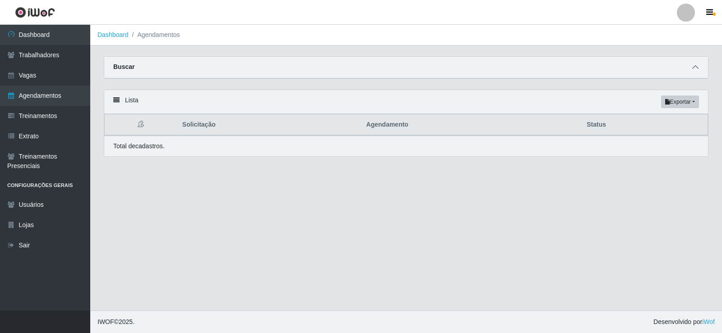
click at [693, 68] on icon at bounding box center [695, 67] width 6 height 6
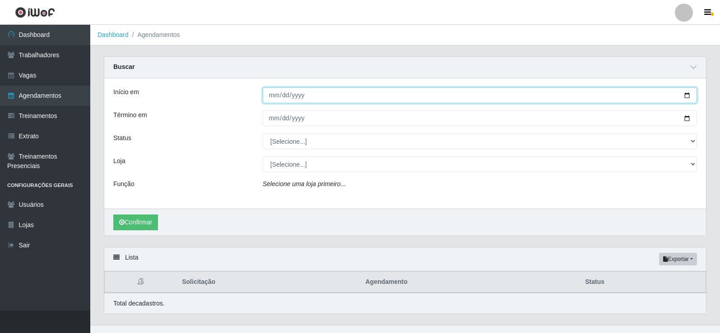
click at [277, 98] on input "Início em" at bounding box center [480, 96] width 434 height 16
type input "2025-09-06"
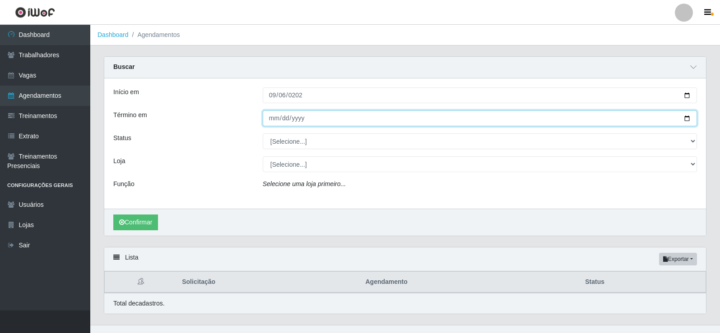
click at [276, 118] on input "Término em" at bounding box center [480, 119] width 434 height 16
click at [269, 122] on input "Término em" at bounding box center [480, 119] width 434 height 16
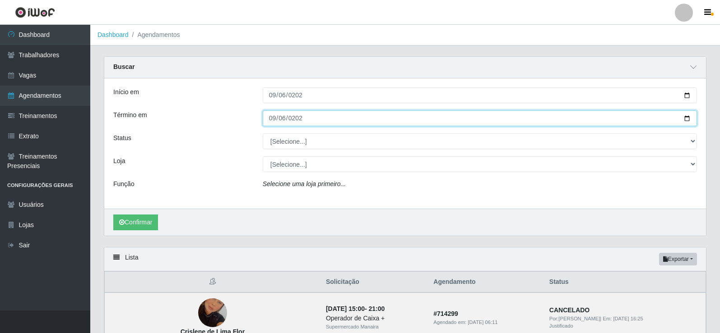
type input "2025-09-06"
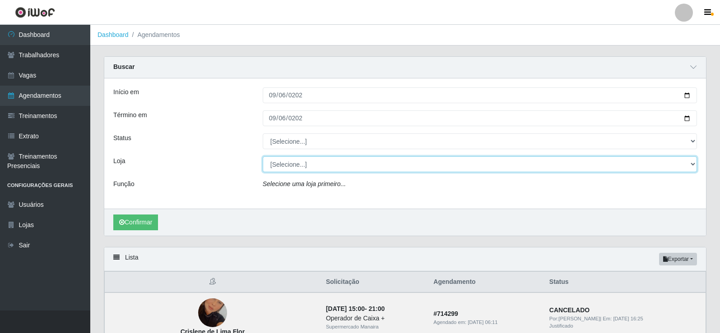
click at [694, 166] on select "[Selecione...] Supermercado Manaira" at bounding box center [480, 165] width 434 height 16
select select "443"
click at [263, 157] on select "[Selecione...] Supermercado Manaira" at bounding box center [480, 165] width 434 height 16
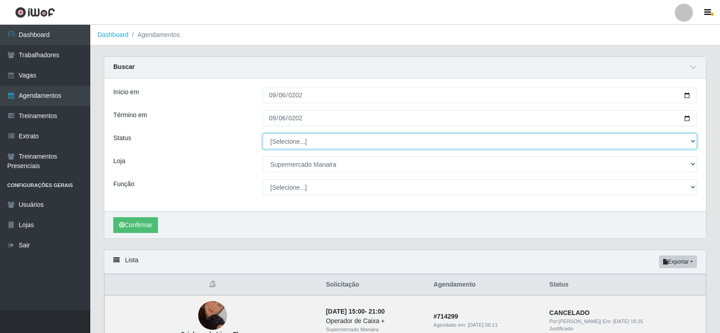
click at [691, 143] on select "[Selecione...] AGENDADO AGUARDANDO LIBERAR EM ANDAMENTO EM REVISÃO FINALIZADO C…" at bounding box center [480, 142] width 434 height 16
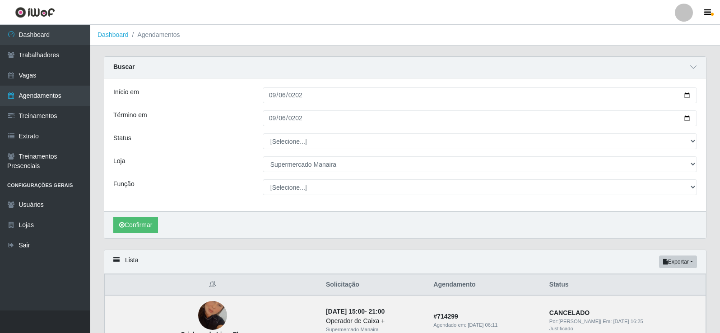
click at [701, 126] on div "2025-09-06" at bounding box center [480, 119] width 448 height 16
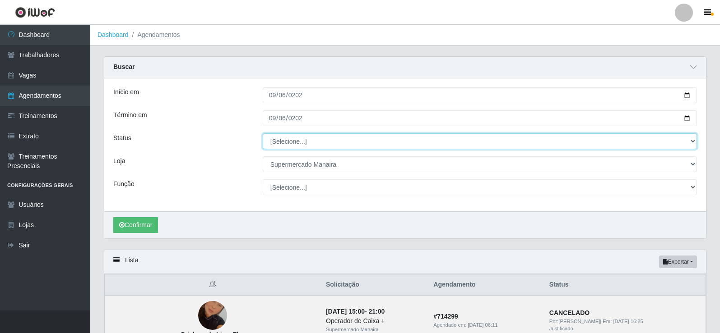
click at [694, 141] on select "[Selecione...] AGENDADO AGUARDANDO LIBERAR EM ANDAMENTO EM REVISÃO FINALIZADO C…" at bounding box center [480, 142] width 434 height 16
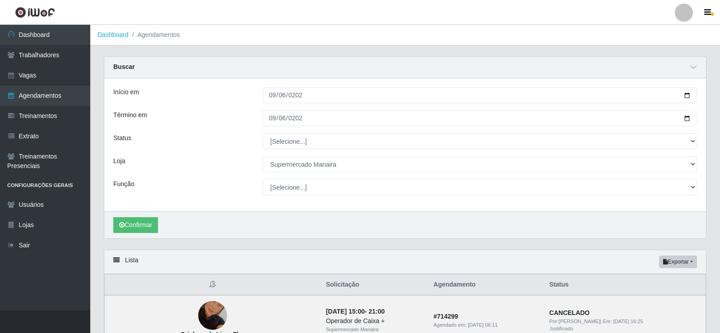
click at [702, 125] on div "2025-09-06" at bounding box center [480, 119] width 448 height 16
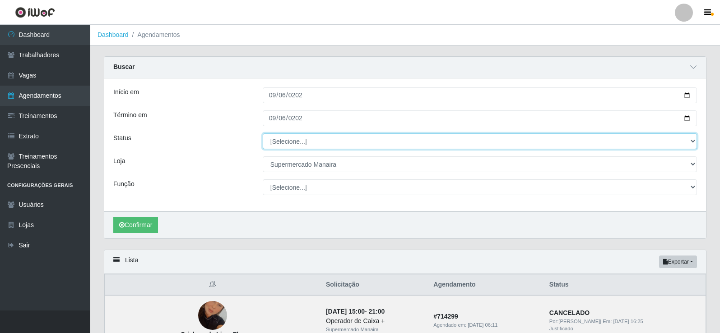
click at [693, 147] on select "[Selecione...] AGENDADO AGUARDANDO LIBERAR EM ANDAMENTO EM REVISÃO FINALIZADO C…" at bounding box center [480, 142] width 434 height 16
select select "FINALIZADO"
click at [263, 134] on select "[Selecione...] AGENDADO AGUARDANDO LIBERAR EM ANDAMENTO EM REVISÃO FINALIZADO C…" at bounding box center [480, 142] width 434 height 16
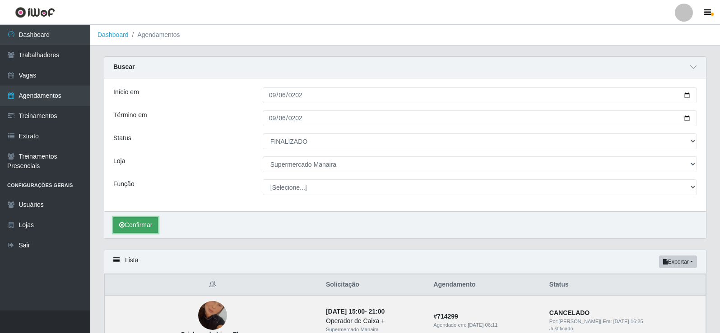
click at [138, 225] on button "Confirmar" at bounding box center [135, 225] width 45 height 16
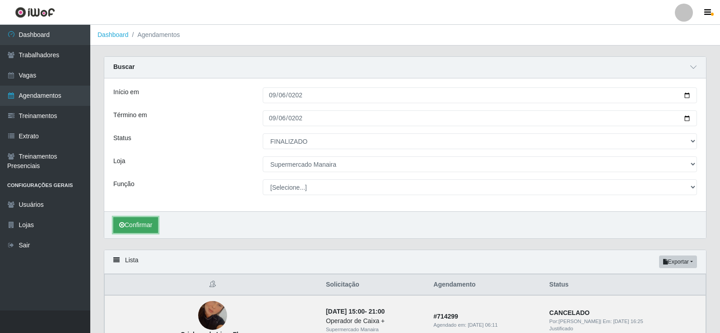
click at [138, 225] on button "Confirmar" at bounding box center [135, 225] width 45 height 16
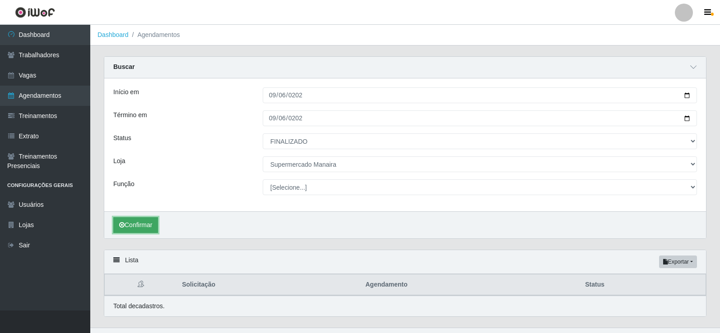
click at [138, 225] on button "Confirmar" at bounding box center [135, 225] width 45 height 16
click at [138, 224] on button "Confirmar" at bounding box center [135, 225] width 45 height 16
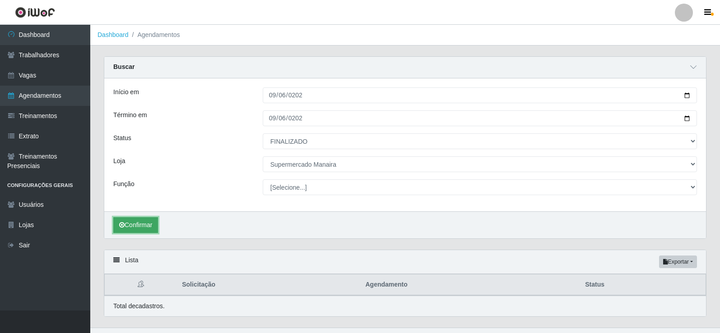
click at [138, 224] on button "Confirmar" at bounding box center [135, 225] width 45 height 16
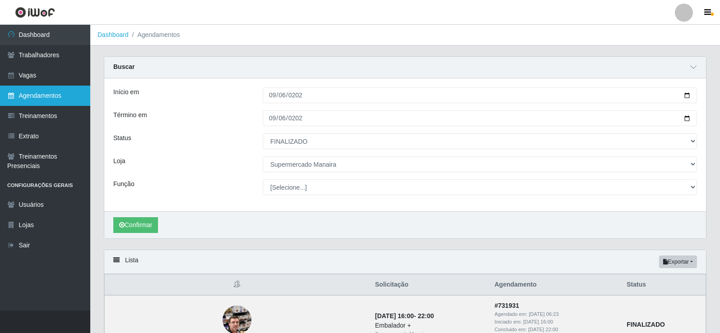
click at [46, 92] on link "Agendamentos" at bounding box center [45, 96] width 90 height 20
select select "[Selecione...]"
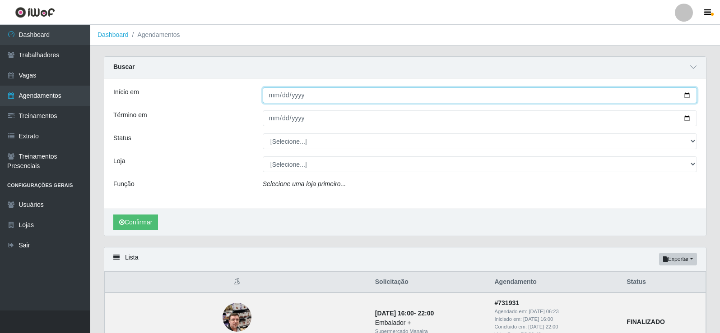
click at [268, 94] on input "Início em" at bounding box center [480, 96] width 434 height 16
type input "275760-09-05"
click at [113, 215] on button "Confirmar" at bounding box center [135, 223] width 45 height 16
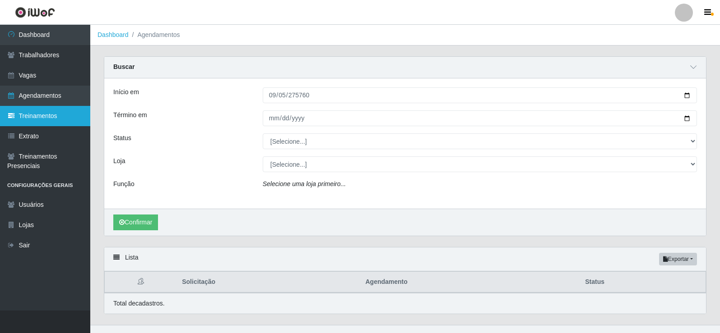
click at [50, 111] on link "Treinamentos" at bounding box center [45, 116] width 90 height 20
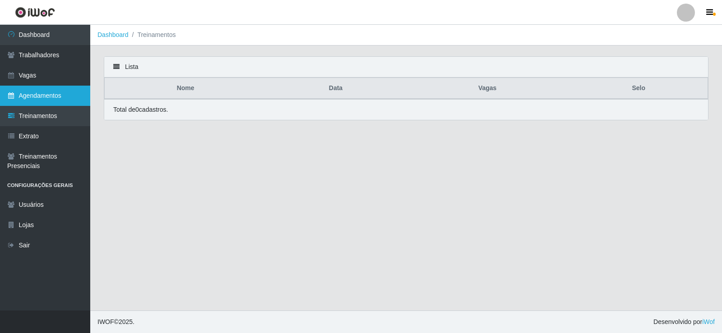
click at [43, 93] on link "Agendamentos" at bounding box center [45, 96] width 90 height 20
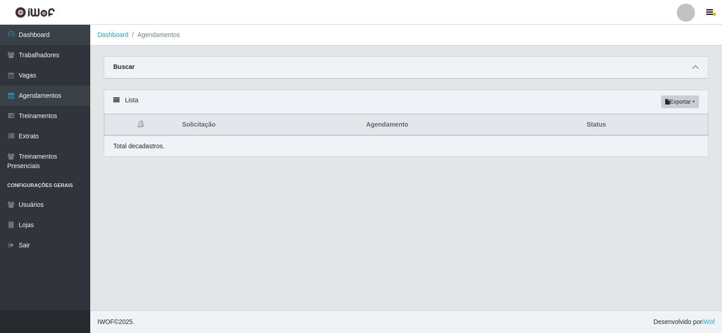
click at [695, 66] on icon at bounding box center [695, 67] width 6 height 6
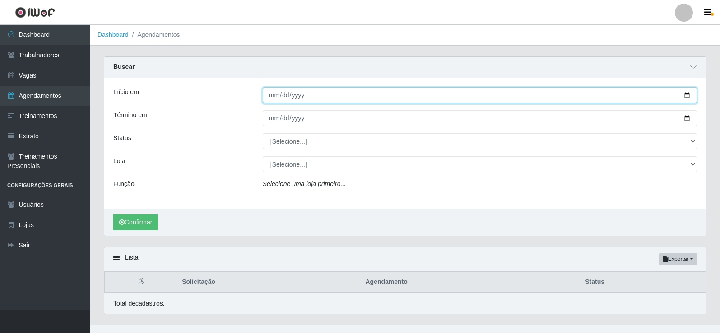
click at [275, 93] on input "Início em" at bounding box center [480, 96] width 434 height 16
type input "2025-09-05"
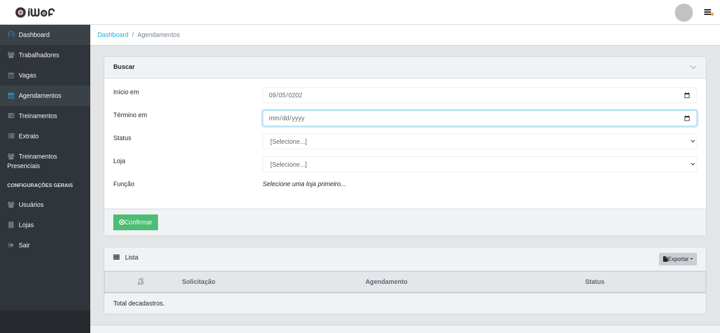
click at [275, 118] on input "Término em" at bounding box center [480, 119] width 434 height 16
type input "2025-09-05"
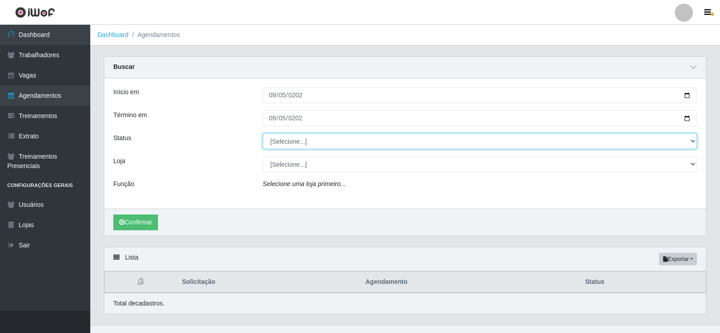
click at [696, 142] on select "[Selecione...] AGENDADO AGUARDANDO LIBERAR EM ANDAMENTO EM REVISÃO FINALIZADO C…" at bounding box center [480, 142] width 434 height 16
select select "FINALIZADO"
click at [263, 134] on select "[Selecione...] AGENDADO AGUARDANDO LIBERAR EM ANDAMENTO EM REVISÃO FINALIZADO C…" at bounding box center [480, 142] width 434 height 16
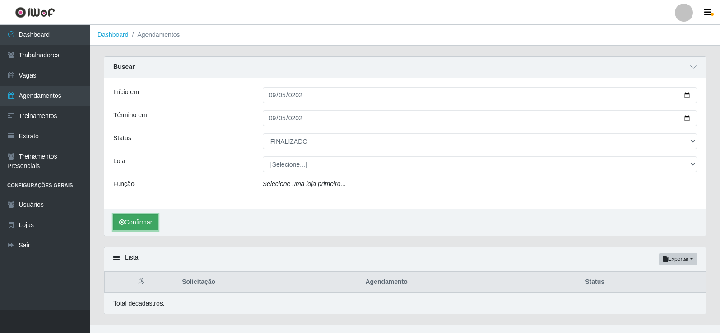
click at [134, 222] on button "Confirmar" at bounding box center [135, 223] width 45 height 16
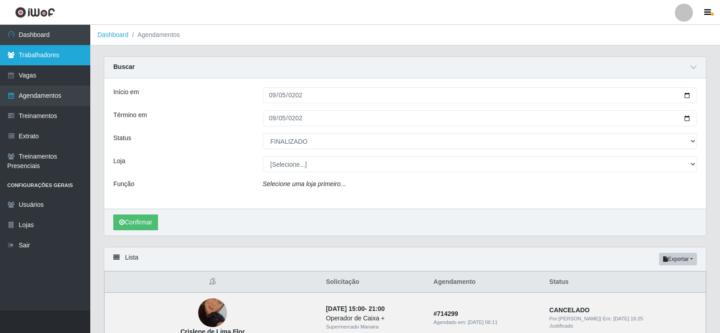
click at [56, 60] on link "Trabalhadores" at bounding box center [45, 55] width 90 height 20
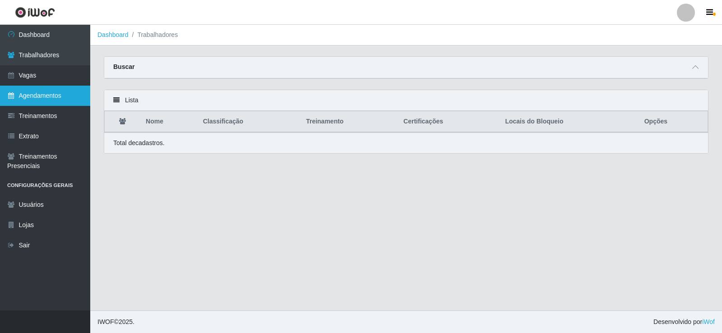
click at [54, 98] on link "Agendamentos" at bounding box center [45, 96] width 90 height 20
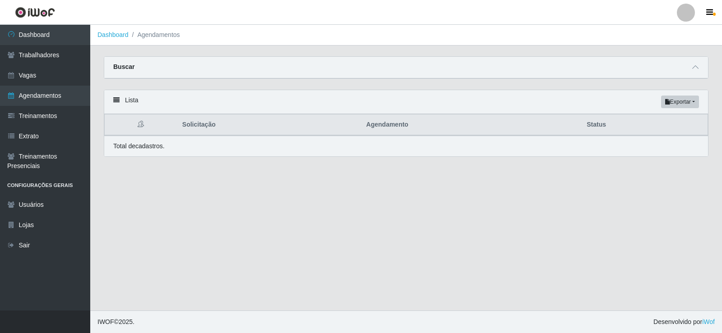
click at [55, 93] on link "Agendamentos" at bounding box center [45, 96] width 90 height 20
click at [696, 69] on icon at bounding box center [695, 67] width 6 height 6
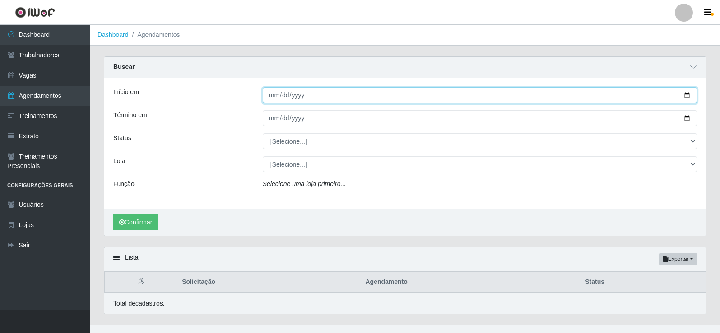
click at [271, 97] on input "Início em" at bounding box center [480, 96] width 434 height 16
type input "[DATE]"
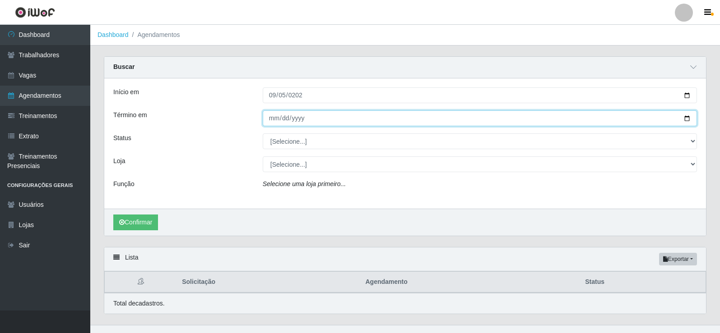
click at [270, 117] on input "Término em" at bounding box center [480, 119] width 434 height 16
type input "[DATE]"
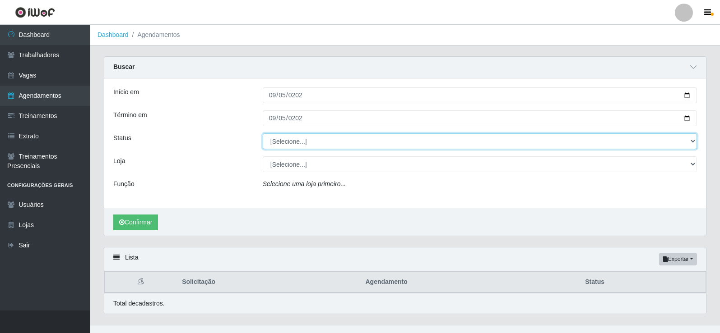
click at [691, 142] on select "[Selecione...] AGENDADO AGUARDANDO LIBERAR EM ANDAMENTO EM REVISÃO FINALIZADO C…" at bounding box center [480, 142] width 434 height 16
select select "FINALIZADO"
click at [263, 134] on select "[Selecione...] AGENDADO AGUARDANDO LIBERAR EM ANDAMENTO EM REVISÃO FINALIZADO C…" at bounding box center [480, 142] width 434 height 16
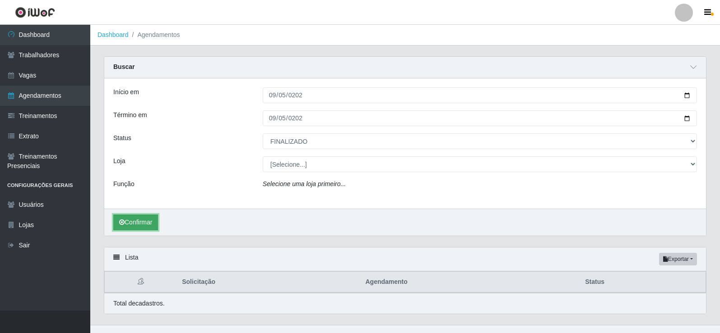
click at [150, 221] on button "Confirmar" at bounding box center [135, 223] width 45 height 16
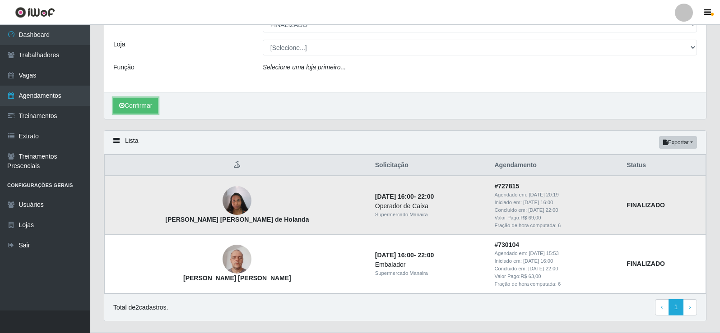
scroll to position [135, 0]
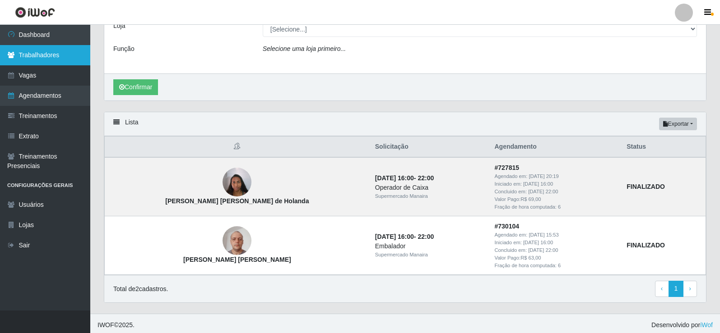
click at [47, 58] on link "Trabalhadores" at bounding box center [45, 55] width 90 height 20
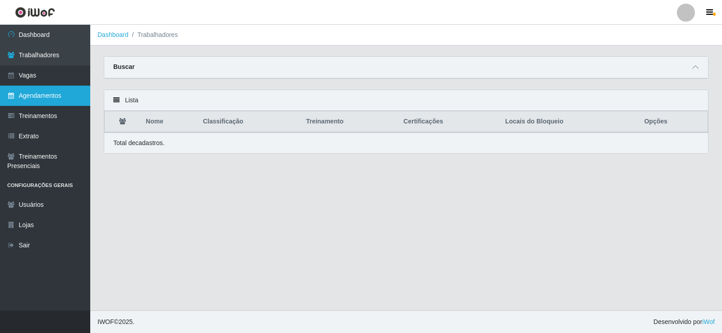
click at [46, 94] on link "Agendamentos" at bounding box center [45, 96] width 90 height 20
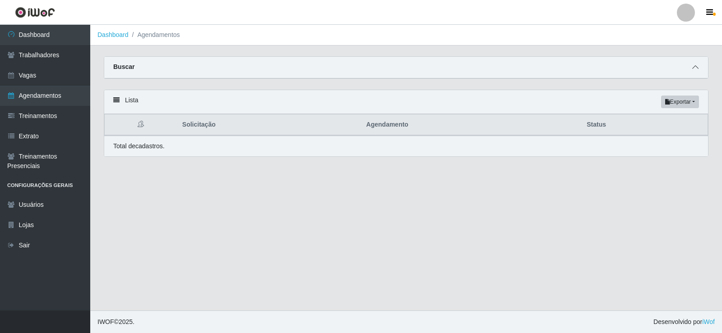
click at [693, 67] on icon at bounding box center [695, 67] width 6 height 6
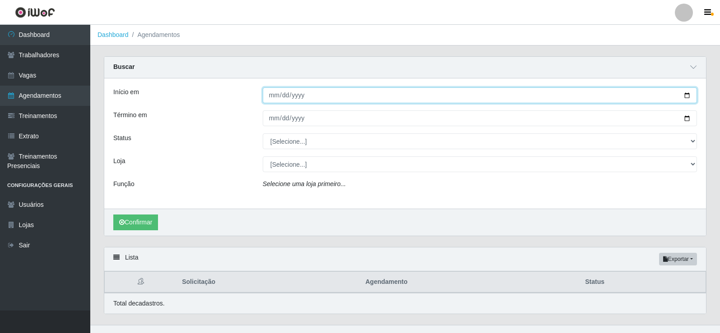
click at [268, 95] on input "Início em" at bounding box center [480, 96] width 434 height 16
type input "[DATE]"
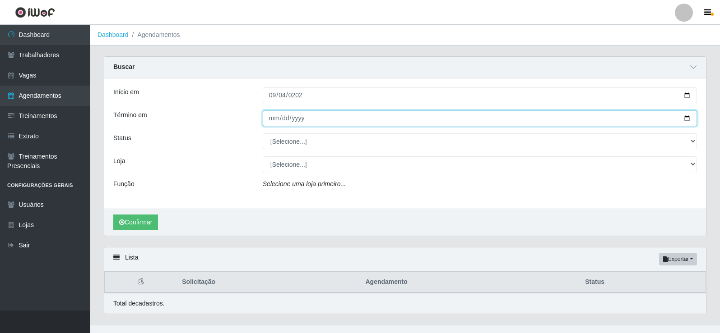
click at [270, 117] on input "Término em" at bounding box center [480, 119] width 434 height 16
click at [272, 115] on input "Término em" at bounding box center [480, 119] width 434 height 16
type input "[DATE]"
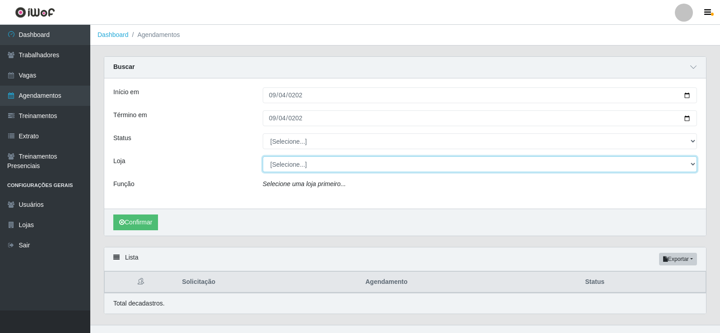
click at [696, 165] on select "[Selecione...] Supermercado Manaira" at bounding box center [480, 165] width 434 height 16
select select "443"
click at [263, 157] on select "[Selecione...] Supermercado Manaira" at bounding box center [480, 165] width 434 height 16
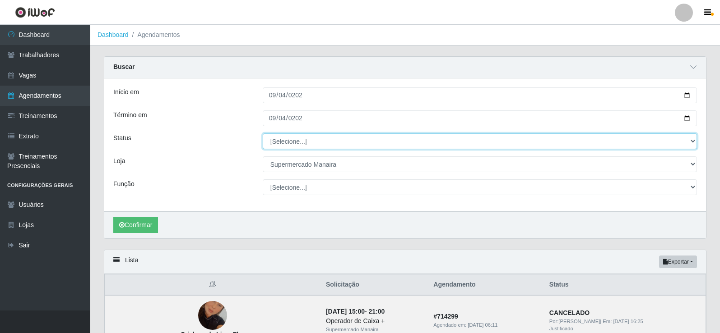
click at [693, 139] on select "[Selecione...] AGENDADO AGUARDANDO LIBERAR EM ANDAMENTO EM REVISÃO FINALIZADO C…" at bounding box center [480, 142] width 434 height 16
select select "FINALIZADO"
click at [263, 134] on select "[Selecione...] AGENDADO AGUARDANDO LIBERAR EM ANDAMENTO EM REVISÃO FINALIZADO C…" at bounding box center [480, 142] width 434 height 16
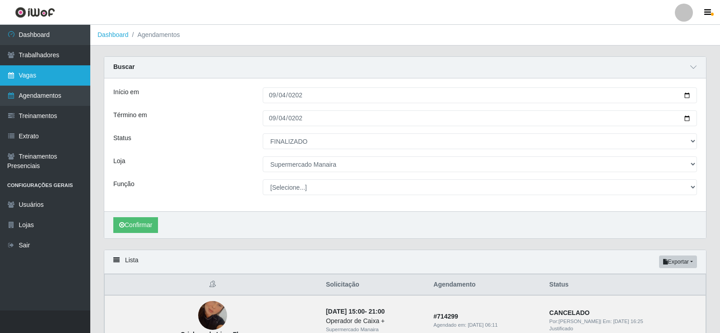
click at [37, 81] on link "Vagas" at bounding box center [45, 75] width 90 height 20
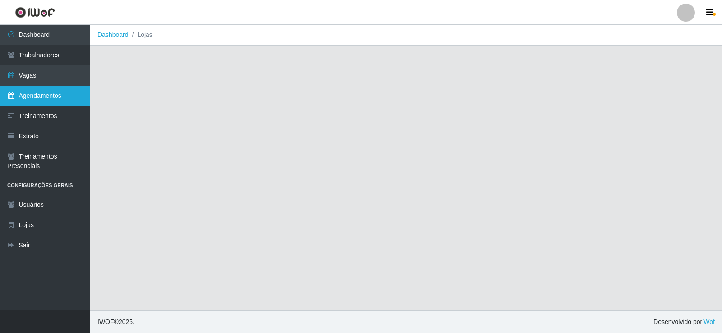
click at [32, 101] on link "Agendamentos" at bounding box center [45, 96] width 90 height 20
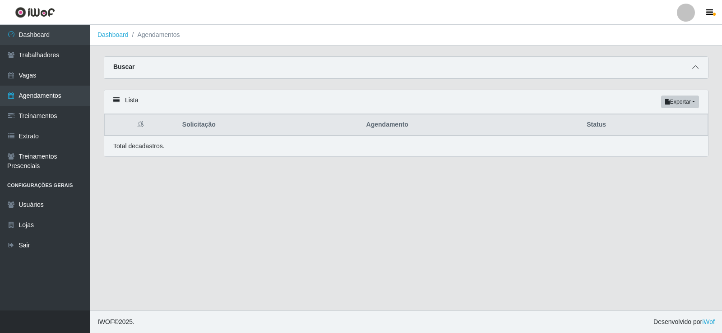
click at [690, 70] on div "Buscar" at bounding box center [406, 68] width 604 height 22
click at [695, 69] on icon at bounding box center [695, 67] width 6 height 6
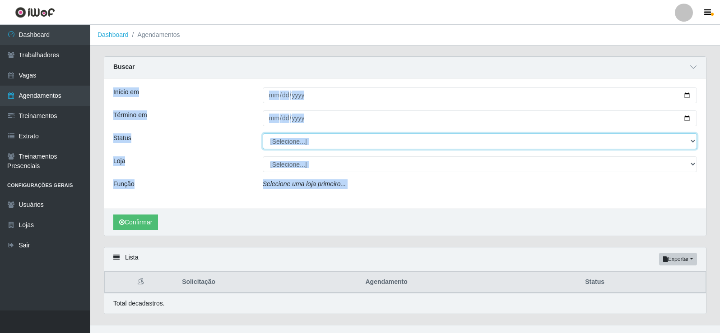
click at [332, 147] on select "[Selecione...] AGENDADO AGUARDANDO LIBERAR EM ANDAMENTO EM REVISÃO FINALIZADO C…" at bounding box center [480, 142] width 434 height 16
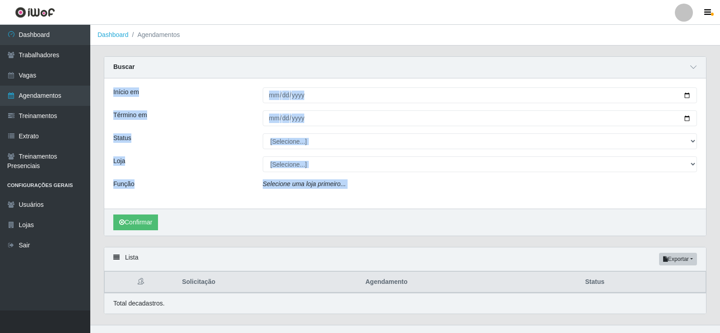
click at [214, 175] on div "Início em Término em Status [Selecione...] AGENDADO AGUARDANDO LIBERAR EM ANDAM…" at bounding box center [404, 144] width 601 height 130
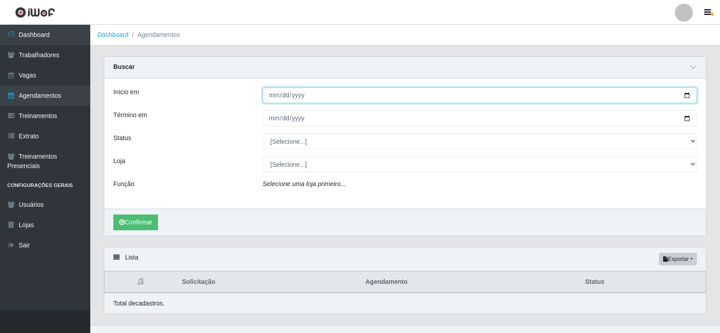
click at [272, 98] on input "Início em" at bounding box center [480, 96] width 434 height 16
type input "[DATE]"
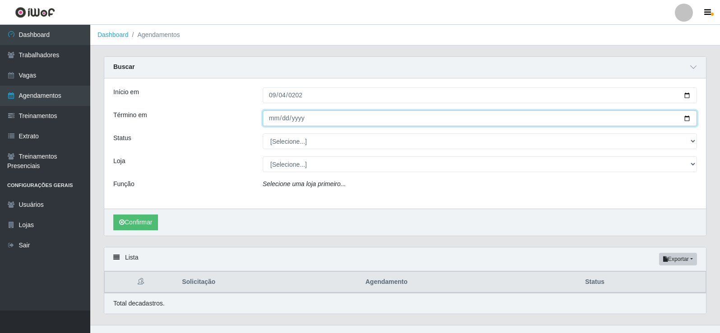
click at [275, 120] on input "Término em" at bounding box center [480, 119] width 434 height 16
type input "[DATE]"
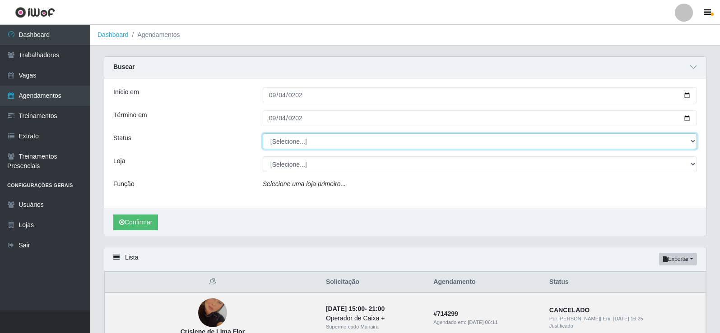
click at [690, 143] on select "[Selecione...] AGENDADO AGUARDANDO LIBERAR EM ANDAMENTO EM REVISÃO FINALIZADO C…" at bounding box center [480, 142] width 434 height 16
select select "FINALIZADO"
click at [263, 134] on select "[Selecione...] AGENDADO AGUARDANDO LIBERAR EM ANDAMENTO EM REVISÃO FINALIZADO C…" at bounding box center [480, 142] width 434 height 16
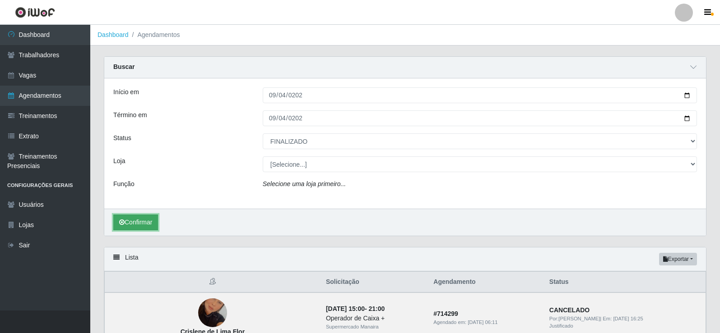
click at [127, 222] on button "Confirmar" at bounding box center [135, 223] width 45 height 16
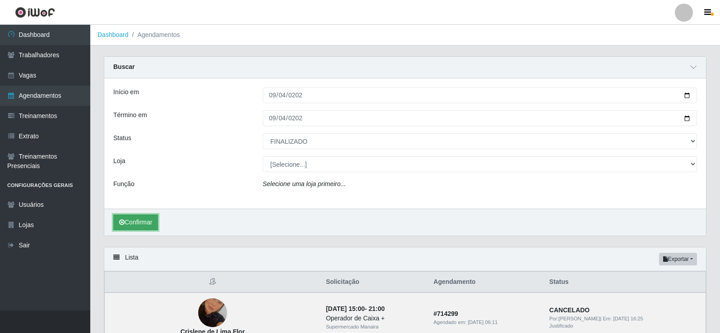
click at [127, 222] on button "Confirmar" at bounding box center [135, 223] width 45 height 16
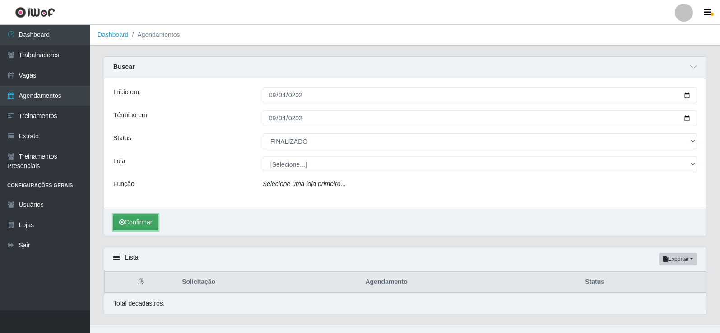
click at [129, 222] on button "Confirmar" at bounding box center [135, 223] width 45 height 16
click at [130, 222] on button "Confirmar" at bounding box center [135, 223] width 45 height 16
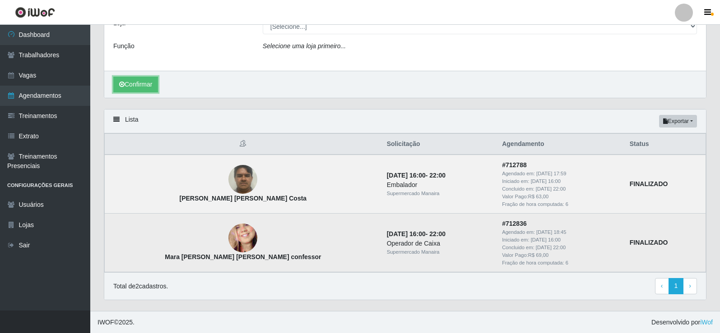
scroll to position [139, 0]
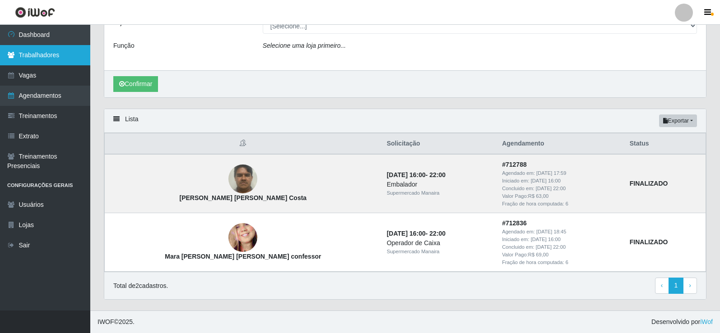
click at [44, 53] on link "Trabalhadores" at bounding box center [45, 55] width 90 height 20
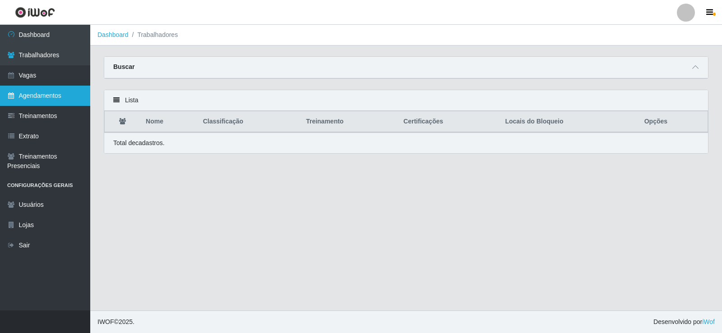
click at [45, 99] on link "Agendamentos" at bounding box center [45, 96] width 90 height 20
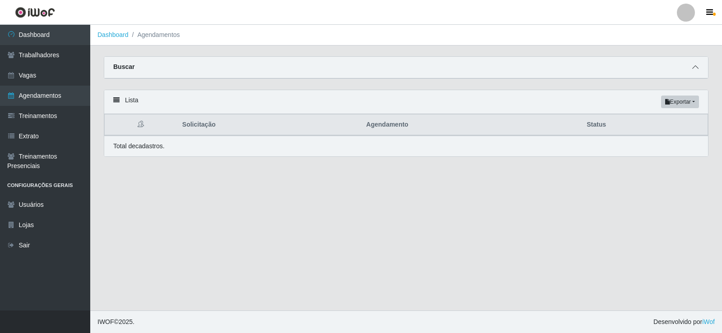
click at [698, 68] on icon at bounding box center [695, 67] width 6 height 6
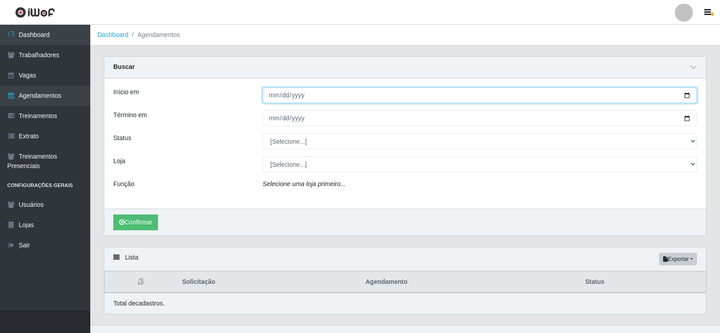
click at [276, 99] on input "Início em" at bounding box center [480, 96] width 434 height 16
type input "[DATE]"
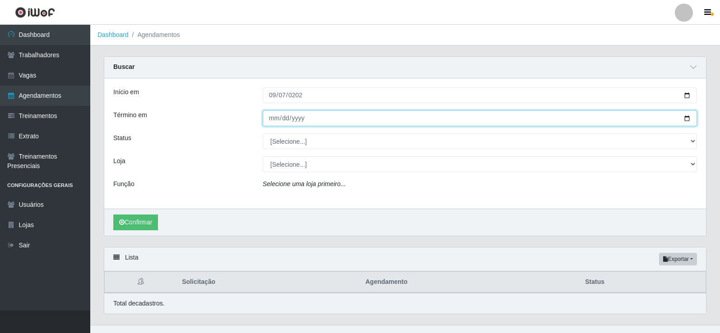
click at [270, 121] on input "Término em" at bounding box center [480, 119] width 434 height 16
type input "[DATE]"
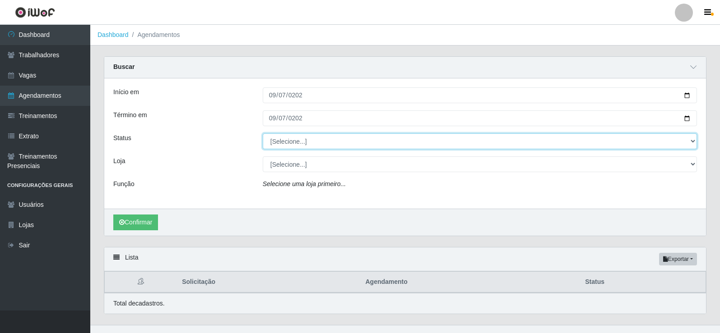
click at [693, 144] on select "[Selecione...] AGENDADO AGUARDANDO LIBERAR EM ANDAMENTO EM REVISÃO FINALIZADO C…" at bounding box center [480, 142] width 434 height 16
select select "FINALIZADO"
click at [263, 134] on select "[Selecione...] AGENDADO AGUARDANDO LIBERAR EM ANDAMENTO EM REVISÃO FINALIZADO C…" at bounding box center [480, 142] width 434 height 16
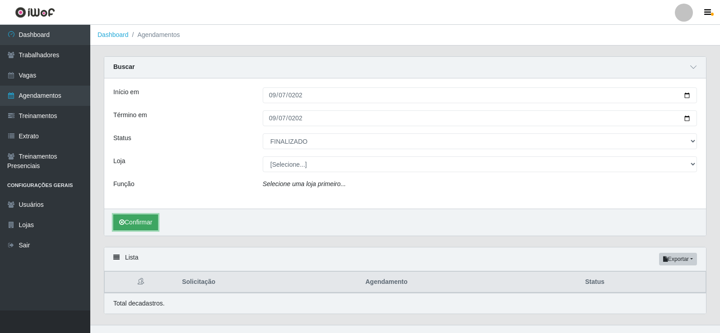
click at [143, 220] on button "Confirmar" at bounding box center [135, 223] width 45 height 16
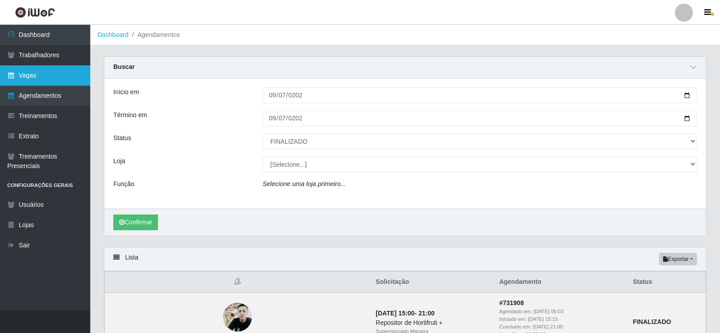
click at [59, 80] on link "Vagas" at bounding box center [45, 75] width 90 height 20
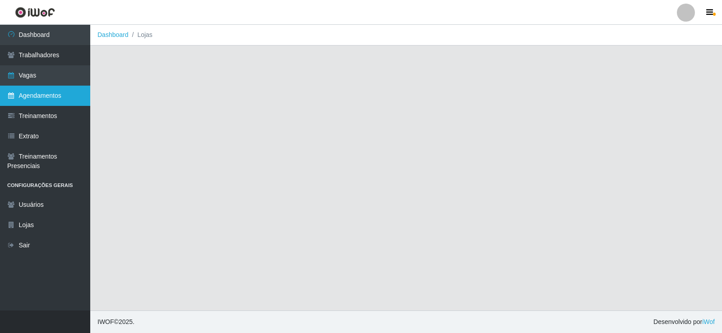
click at [46, 101] on link "Agendamentos" at bounding box center [45, 96] width 90 height 20
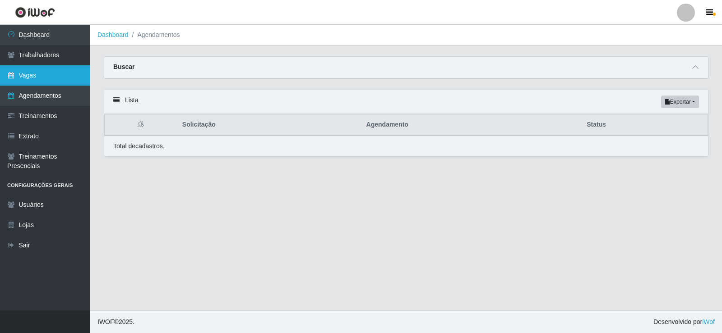
click at [54, 73] on link "Vagas" at bounding box center [45, 75] width 90 height 20
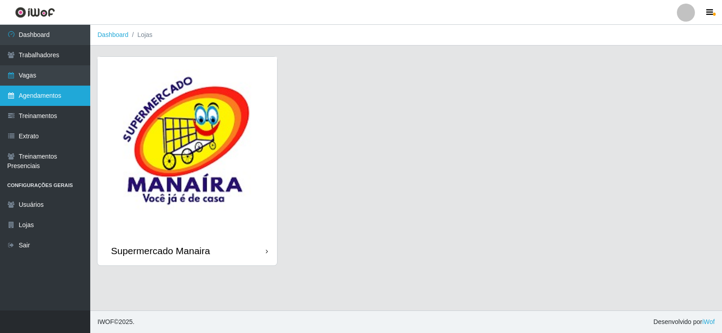
click at [36, 96] on link "Agendamentos" at bounding box center [45, 96] width 90 height 20
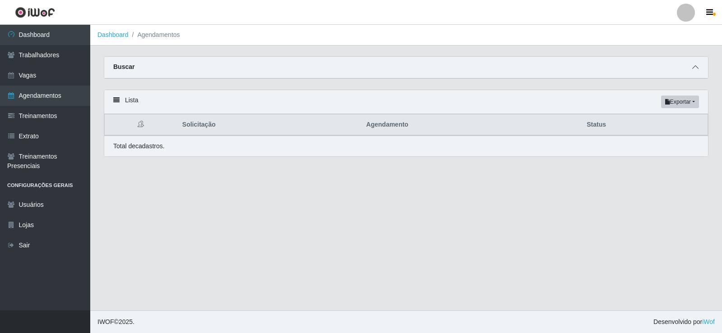
click at [693, 70] on icon at bounding box center [695, 67] width 6 height 6
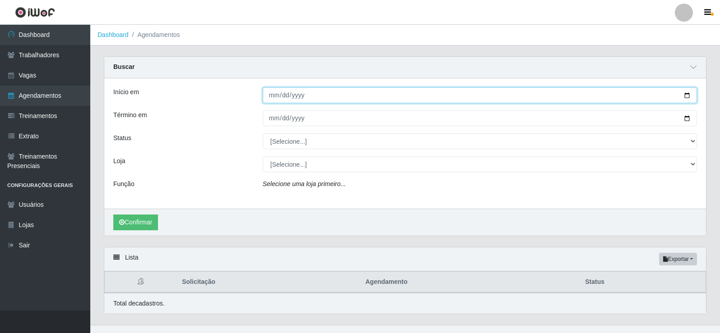
click at [271, 97] on input "Início em" at bounding box center [480, 96] width 434 height 16
type input "[DATE]"
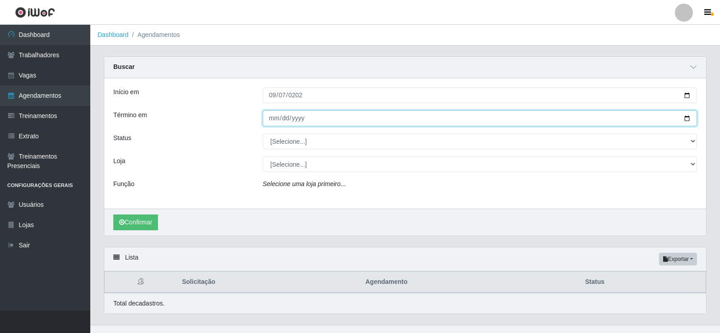
click at [276, 118] on input "Término em" at bounding box center [480, 119] width 434 height 16
type input "[DATE]"
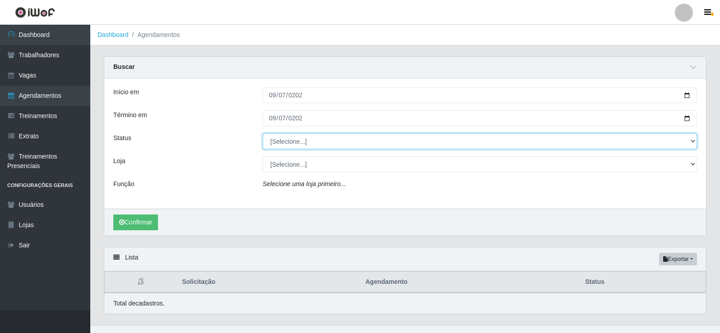
click at [694, 139] on select "[Selecione...] AGENDADO AGUARDANDO LIBERAR EM ANDAMENTO EM REVISÃO FINALIZADO C…" at bounding box center [480, 142] width 434 height 16
select select "FINALIZADO"
click at [263, 134] on select "[Selecione...] AGENDADO AGUARDANDO LIBERAR EM ANDAMENTO EM REVISÃO FINALIZADO C…" at bounding box center [480, 142] width 434 height 16
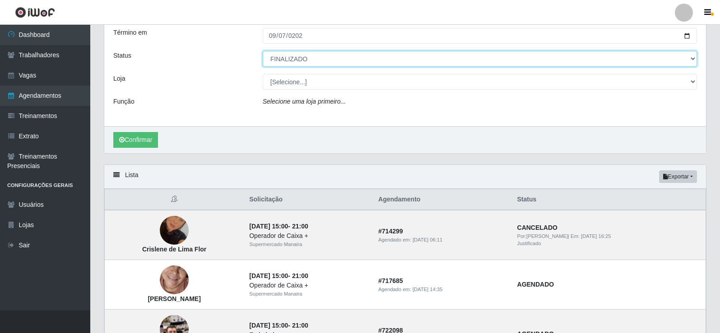
scroll to position [90, 0]
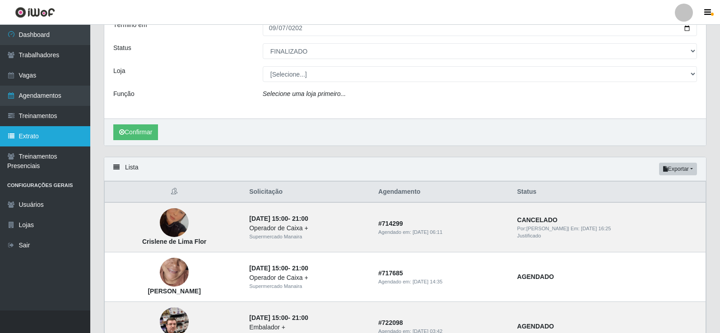
click at [11, 139] on icon at bounding box center [11, 136] width 8 height 6
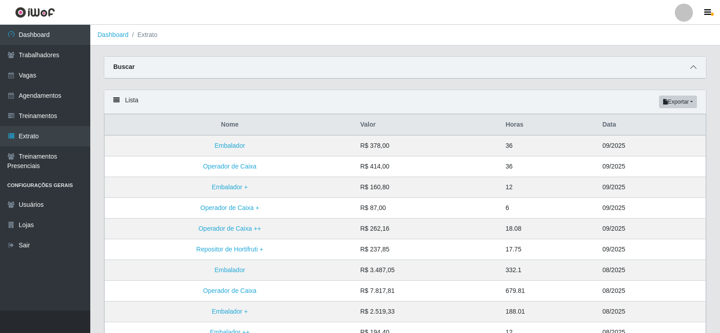
click at [694, 72] on span at bounding box center [693, 67] width 11 height 10
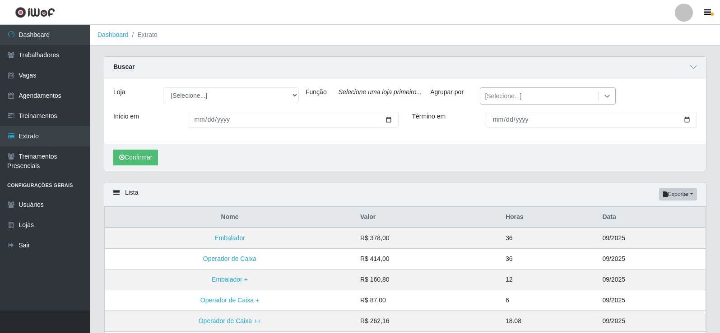
click at [603, 94] on icon at bounding box center [606, 96] width 9 height 9
click at [299, 95] on div "Função" at bounding box center [315, 96] width 33 height 17
click at [294, 93] on select "[Selecione...] Supermercado Manaira" at bounding box center [231, 96] width 136 height 16
select select "443"
click at [163, 88] on select "[Selecione...] Supermercado Manaira" at bounding box center [231, 96] width 136 height 16
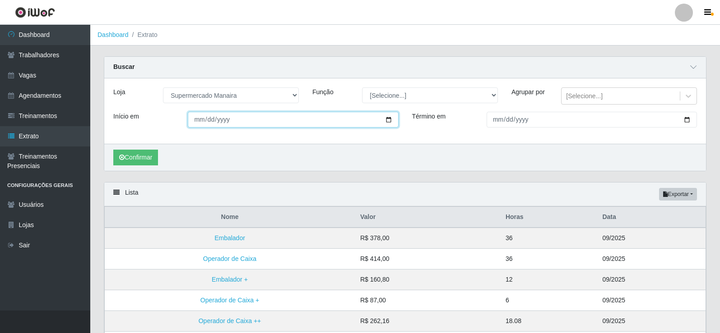
click at [201, 120] on input "Início em" at bounding box center [293, 120] width 210 height 16
type input "[DATE]"
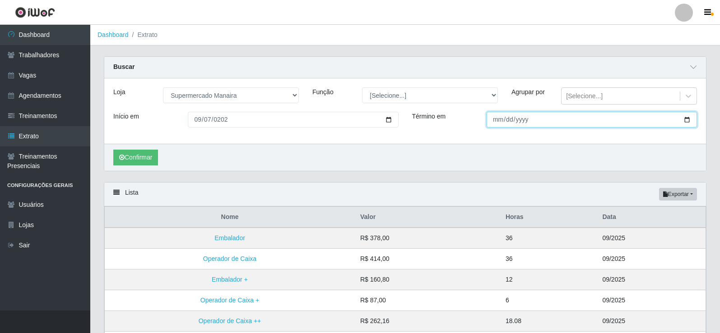
click at [496, 123] on input "Término em" at bounding box center [591, 120] width 210 height 16
type input "[DATE]"
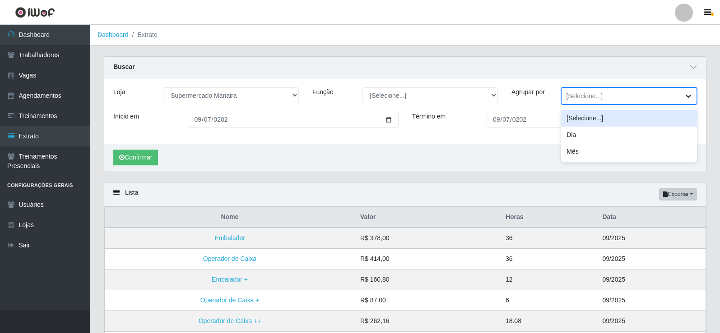
click at [685, 96] on icon at bounding box center [688, 96] width 9 height 9
click at [684, 83] on div "Loja [Selecione...] Supermercado Manaira Função [Selecione...] ASG ASG + ASG ++…" at bounding box center [404, 111] width 601 height 65
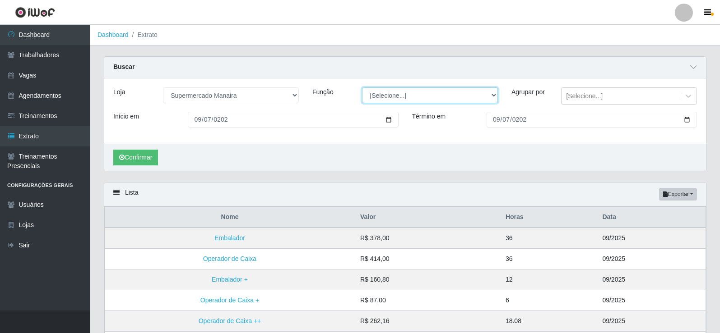
click at [490, 97] on select "[Selecione...] ASG ASG + ASG ++ Embalador Embalador + Embalador ++ Operador de …" at bounding box center [430, 96] width 136 height 16
click at [491, 97] on select "[Selecione...] ASG ASG + ASG ++ Embalador Embalador + Embalador ++ Operador de …" at bounding box center [430, 96] width 136 height 16
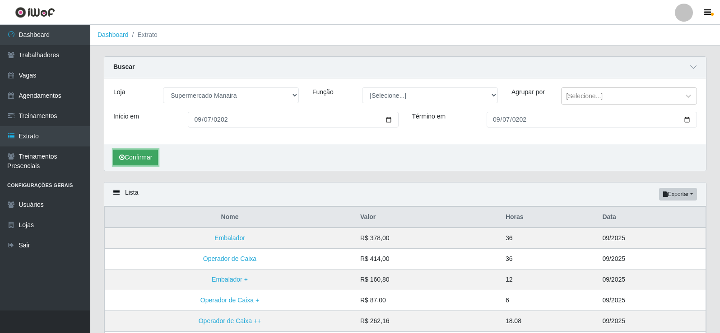
click at [157, 162] on button "Confirmar" at bounding box center [135, 158] width 45 height 16
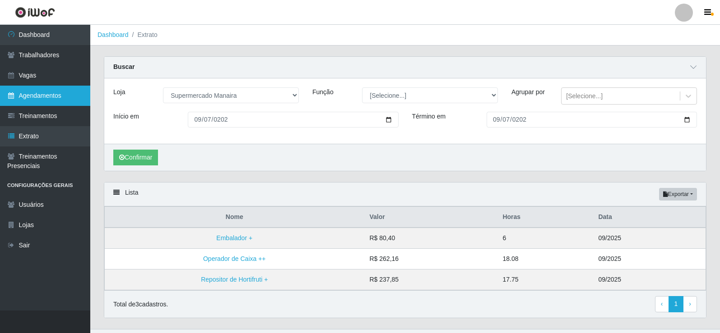
click at [44, 98] on link "Agendamentos" at bounding box center [45, 96] width 90 height 20
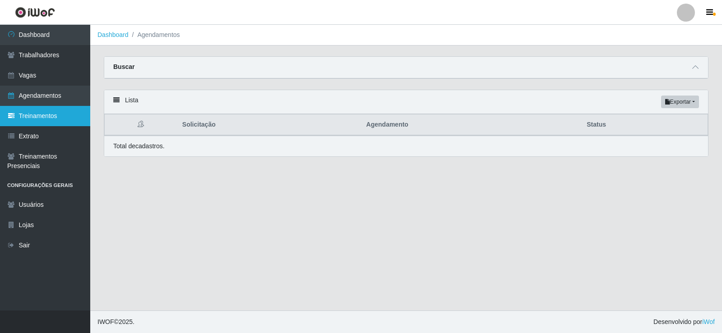
click at [46, 117] on link "Treinamentos" at bounding box center [45, 116] width 90 height 20
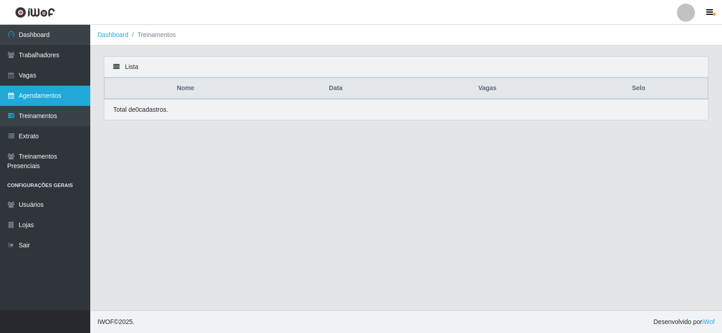
click at [50, 98] on link "Agendamentos" at bounding box center [45, 96] width 90 height 20
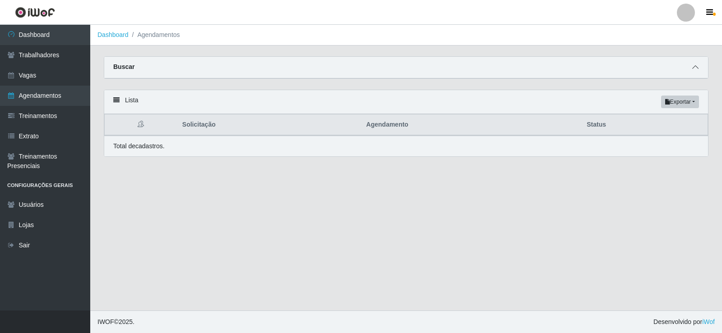
click at [694, 66] on icon at bounding box center [695, 67] width 6 height 6
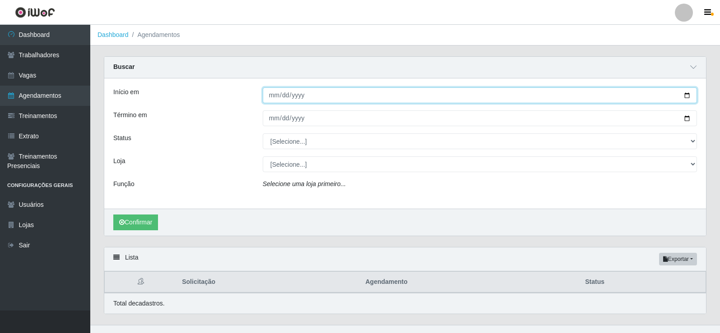
click at [272, 97] on input "Início em" at bounding box center [480, 96] width 434 height 16
type input "[DATE]"
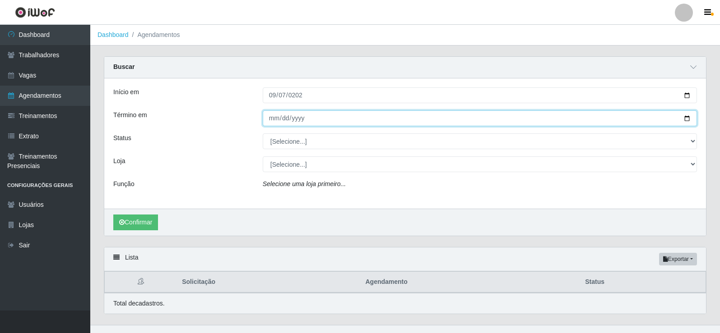
click at [274, 120] on input "Término em" at bounding box center [480, 119] width 434 height 16
type input "[DATE]"
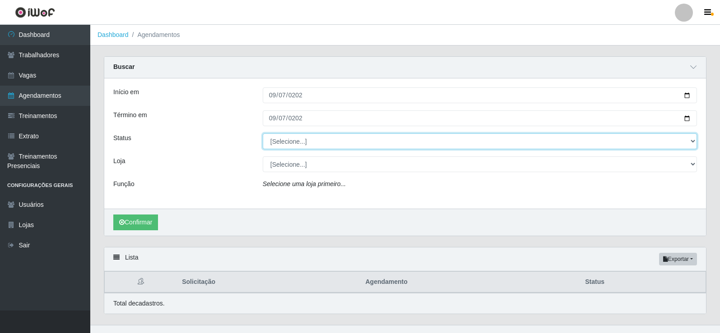
click at [687, 141] on select "[Selecione...] AGENDADO AGUARDANDO LIBERAR EM ANDAMENTO EM REVISÃO FINALIZADO C…" at bounding box center [480, 142] width 434 height 16
select select "FINALIZADO"
click at [263, 134] on select "[Selecione...] AGENDADO AGUARDANDO LIBERAR EM ANDAMENTO EM REVISÃO FINALIZADO C…" at bounding box center [480, 142] width 434 height 16
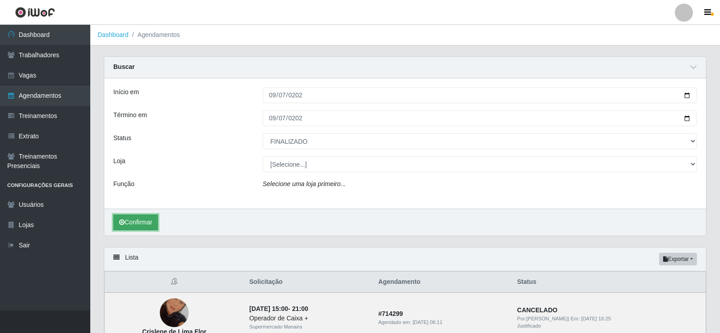
click at [142, 226] on button "Confirmar" at bounding box center [135, 223] width 45 height 16
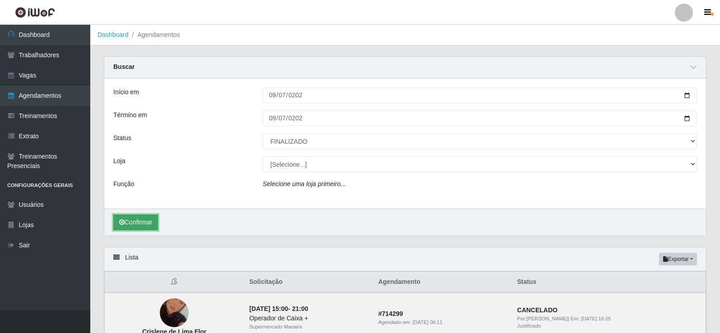
click at [142, 226] on button "Confirmar" at bounding box center [135, 223] width 45 height 16
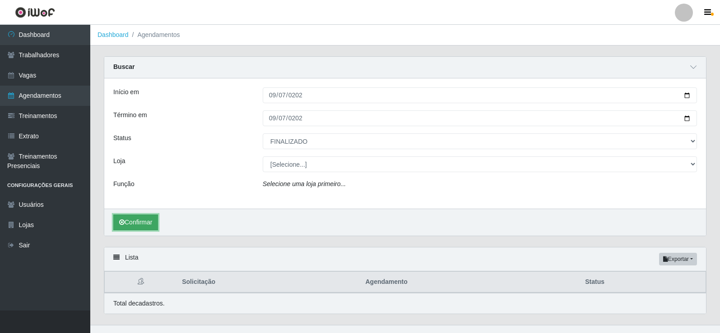
click at [145, 227] on button "Confirmar" at bounding box center [135, 223] width 45 height 16
click at [150, 227] on button "Confirmar" at bounding box center [135, 223] width 45 height 16
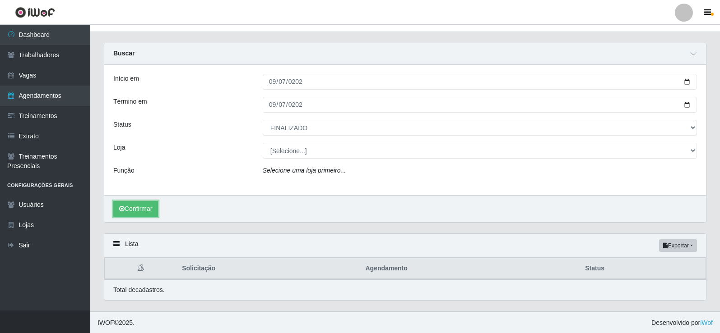
scroll to position [15, 0]
click at [148, 210] on button "Confirmar" at bounding box center [135, 208] width 45 height 16
click at [148, 209] on button "Confirmar" at bounding box center [135, 208] width 45 height 16
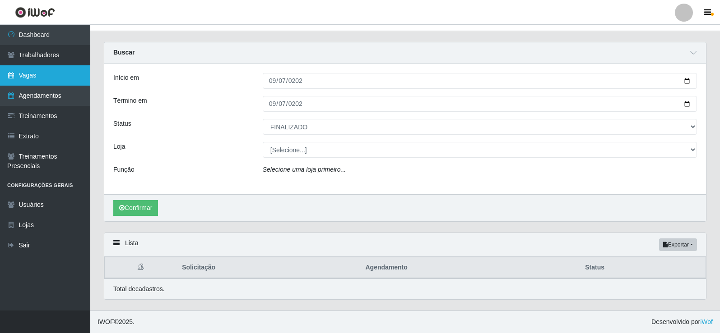
click at [49, 78] on link "Vagas" at bounding box center [45, 75] width 90 height 20
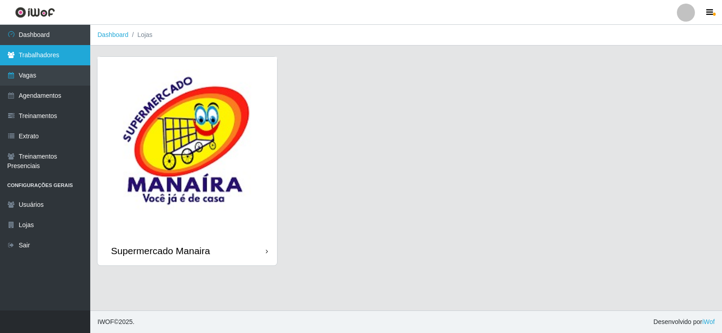
click at [47, 55] on link "Trabalhadores" at bounding box center [45, 55] width 90 height 20
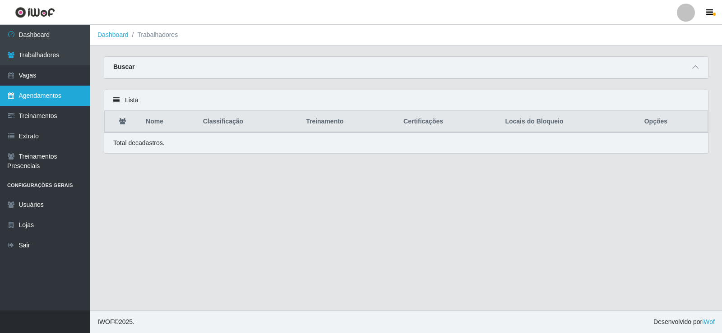
click at [63, 94] on link "Agendamentos" at bounding box center [45, 96] width 90 height 20
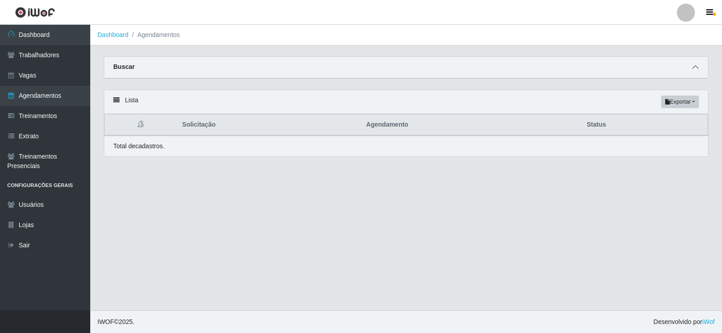
click at [691, 68] on span at bounding box center [695, 67] width 11 height 10
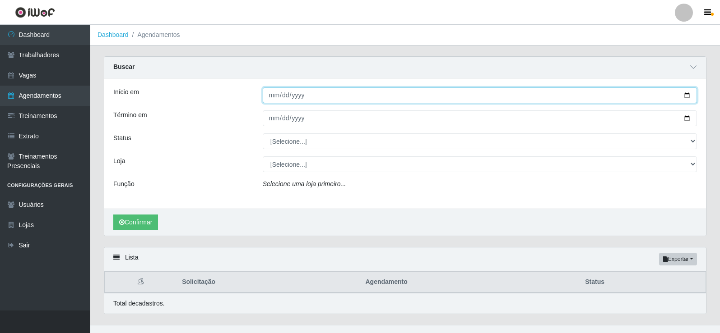
click at [271, 92] on input "Início em" at bounding box center [480, 96] width 434 height 16
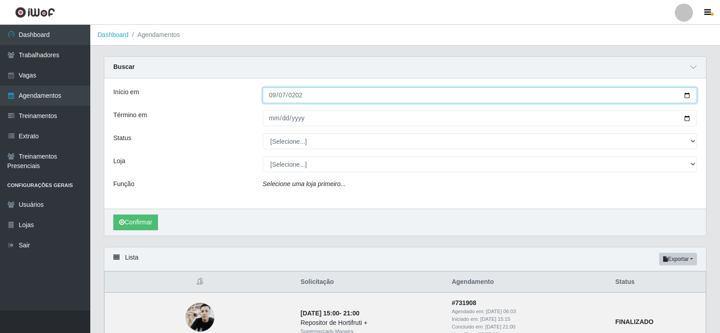
type input "[DATE]"
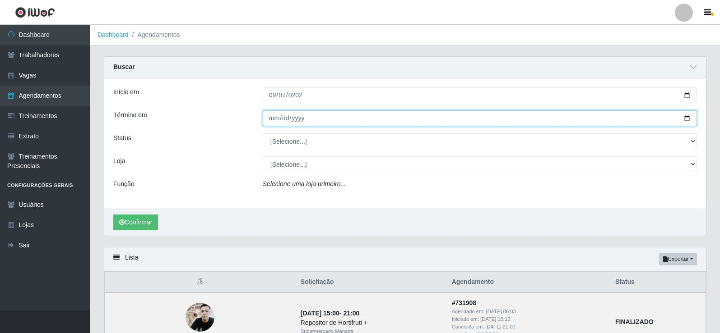
click at [271, 119] on input "Término em" at bounding box center [480, 119] width 434 height 16
type input "[DATE]"
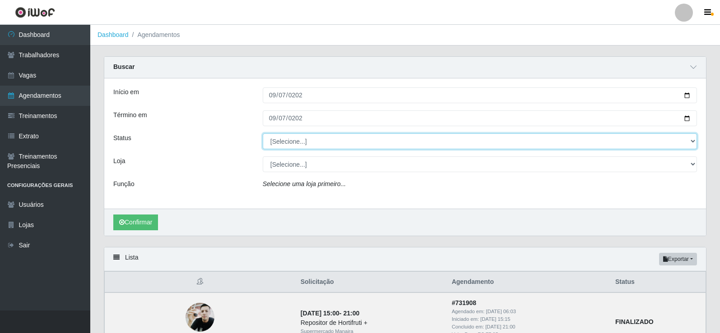
click at [694, 140] on select "[Selecione...] AGENDADO AGUARDANDO LIBERAR EM ANDAMENTO EM REVISÃO FINALIZADO C…" at bounding box center [480, 142] width 434 height 16
select select "FINALIZADO"
click at [263, 134] on select "[Selecione...] AGENDADO AGUARDANDO LIBERAR EM ANDAMENTO EM REVISÃO FINALIZADO C…" at bounding box center [480, 142] width 434 height 16
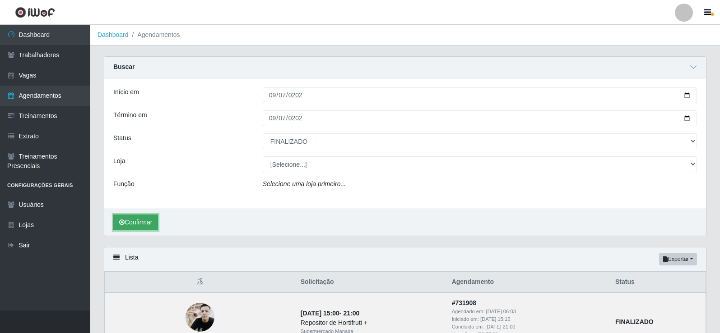
click at [140, 216] on button "Confirmar" at bounding box center [135, 223] width 45 height 16
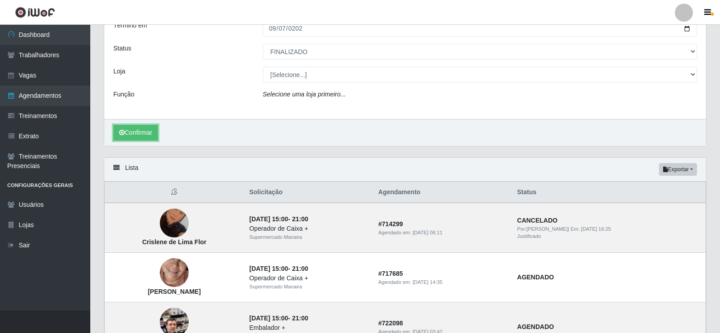
scroll to position [90, 0]
click at [152, 137] on button "Confirmar" at bounding box center [135, 133] width 45 height 16
click at [151, 136] on button "Confirmar" at bounding box center [135, 133] width 45 height 16
click at [151, 137] on button "Confirmar" at bounding box center [135, 133] width 45 height 16
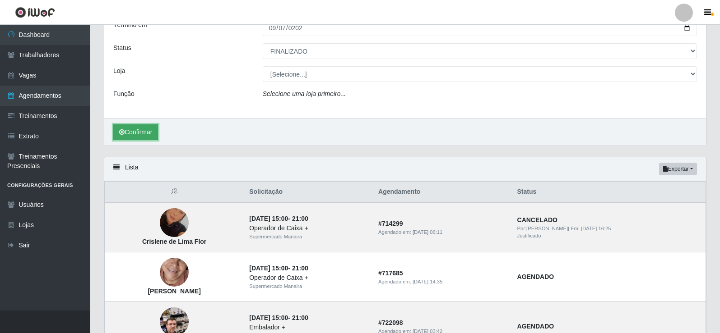
click at [151, 137] on button "Confirmar" at bounding box center [135, 133] width 45 height 16
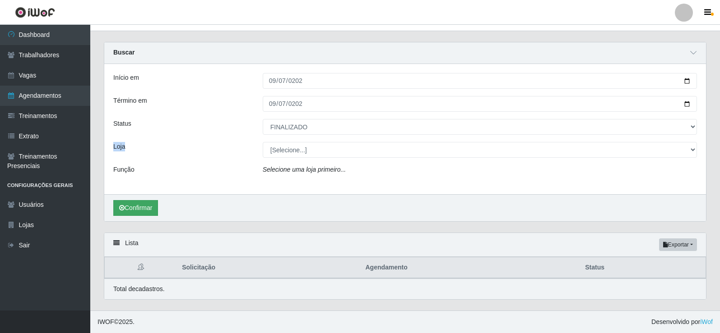
click at [151, 137] on div "Início em [DATE] Término em [DATE] Status [Selecione...] AGENDADO AGUARDANDO LI…" at bounding box center [404, 129] width 601 height 130
click at [124, 197] on div "Confirmar" at bounding box center [404, 207] width 601 height 27
click at [130, 203] on button "Confirmar" at bounding box center [135, 208] width 45 height 16
click at [134, 203] on button "Confirmar" at bounding box center [135, 208] width 45 height 16
click at [135, 203] on button "Confirmar" at bounding box center [135, 208] width 45 height 16
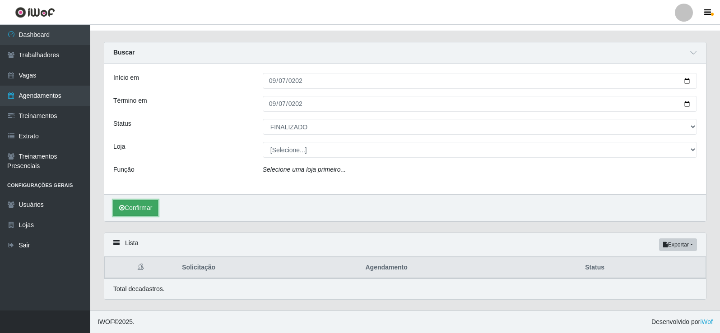
click at [129, 214] on button "Confirmar" at bounding box center [135, 208] width 45 height 16
click at [137, 209] on button "Confirmar" at bounding box center [135, 208] width 45 height 16
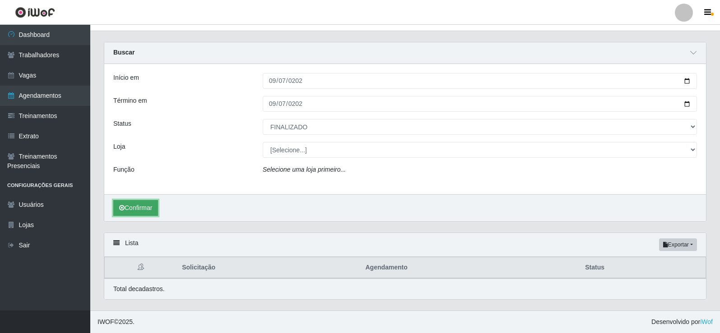
click at [138, 208] on button "Confirmar" at bounding box center [135, 208] width 45 height 16
click at [138, 206] on button "Confirmar" at bounding box center [135, 208] width 45 height 16
click at [138, 205] on button "Confirmar" at bounding box center [135, 208] width 45 height 16
click at [138, 204] on button "Confirmar" at bounding box center [135, 208] width 45 height 16
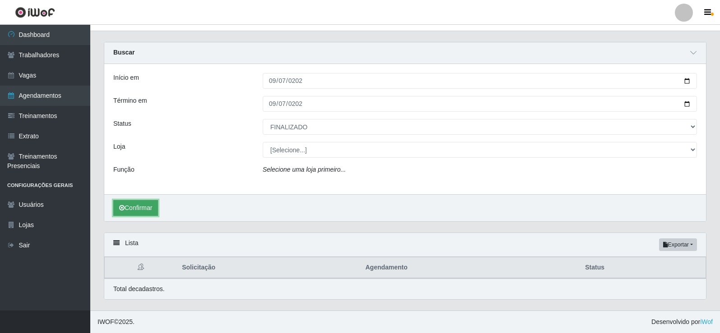
click at [147, 212] on button "Confirmar" at bounding box center [135, 208] width 45 height 16
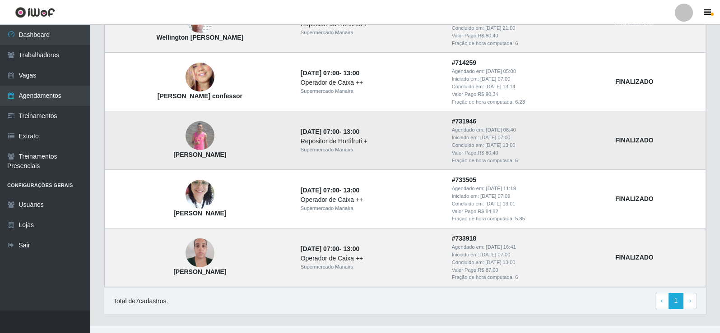
scroll to position [432, 0]
